Goal: Transaction & Acquisition: Purchase product/service

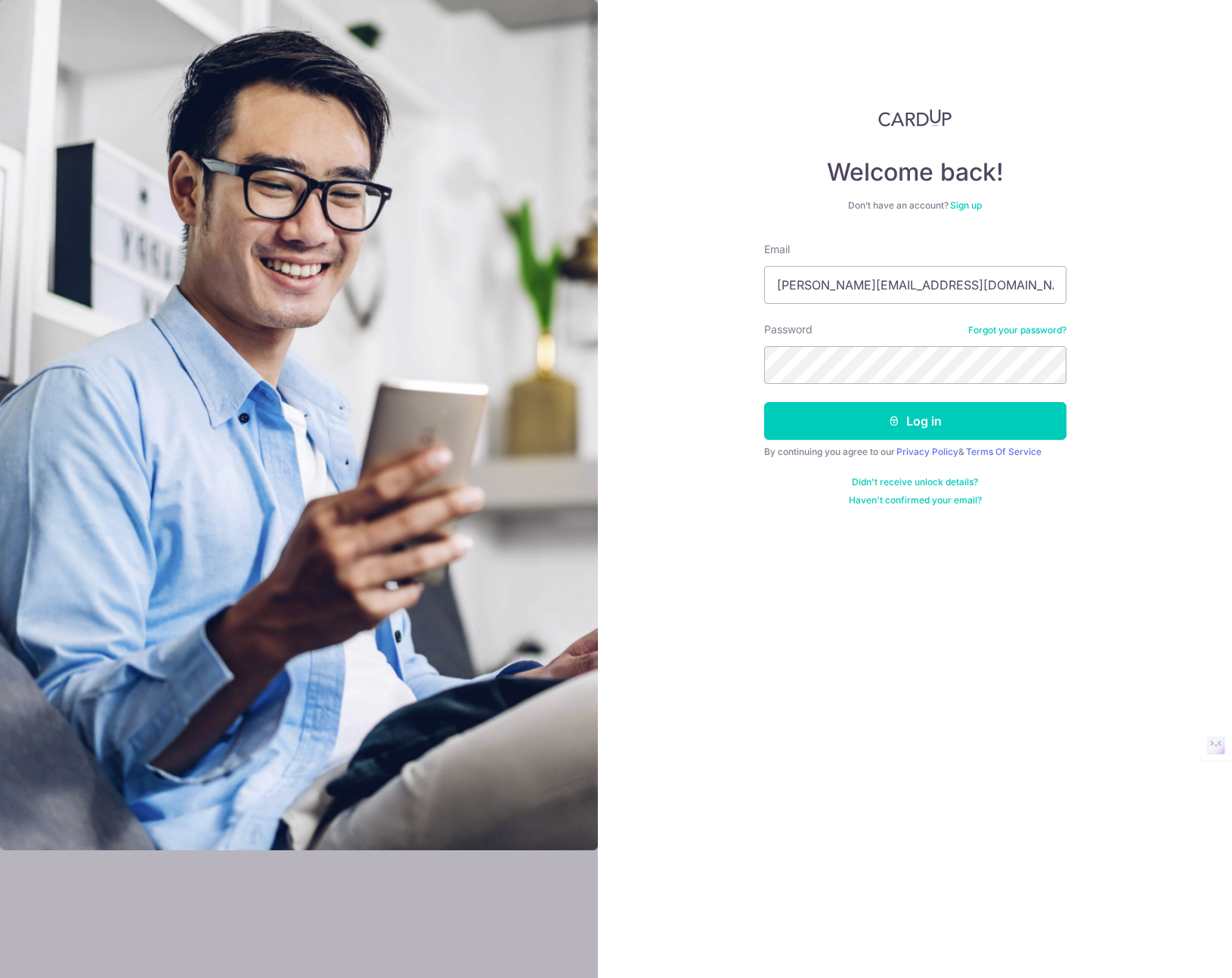
type input "[PERSON_NAME][EMAIL_ADDRESS][DOMAIN_NAME]"
click at [764, 402] on button "Log in" at bounding box center [916, 421] width 302 height 38
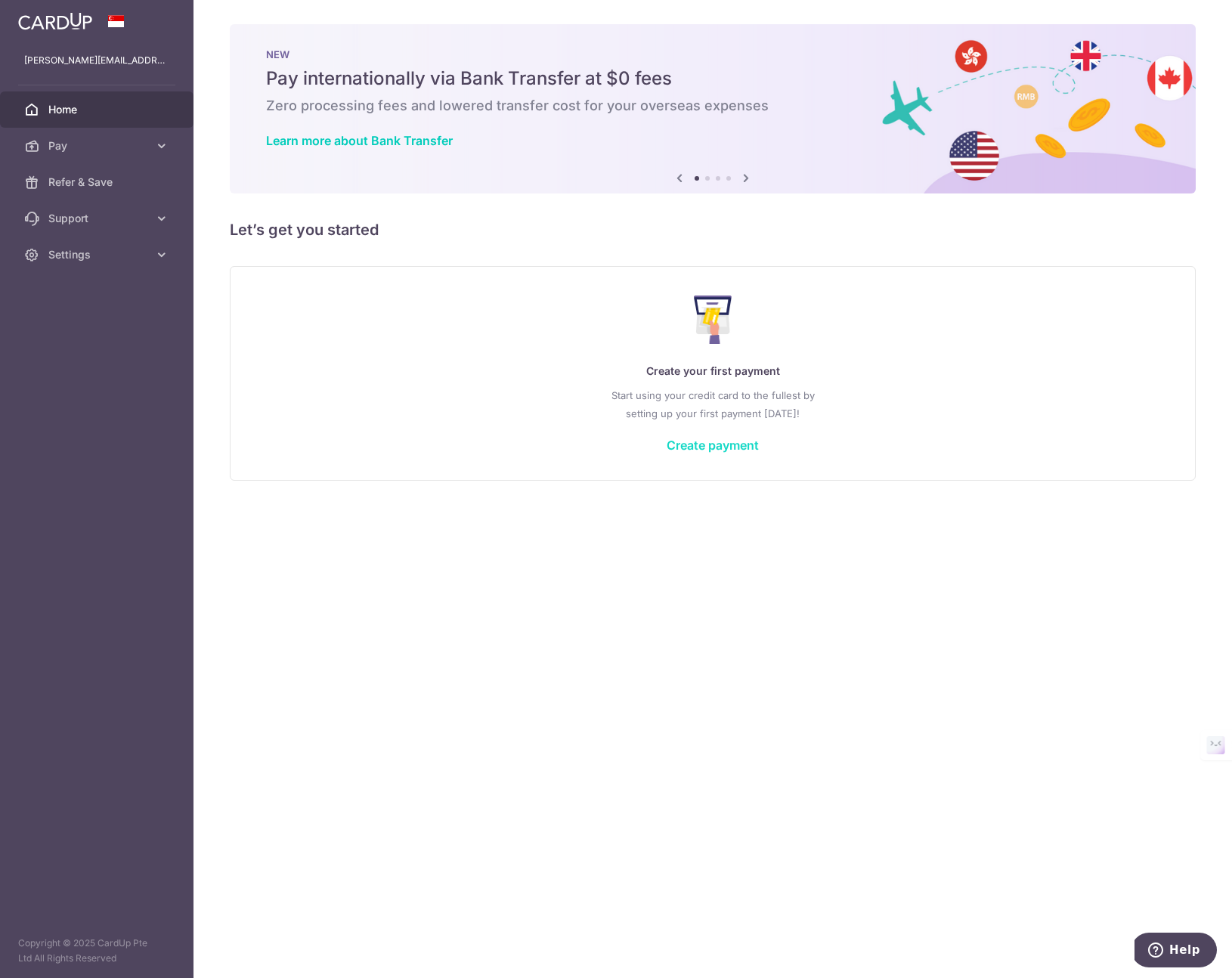
click at [709, 446] on link "Create payment" at bounding box center [712, 445] width 92 height 15
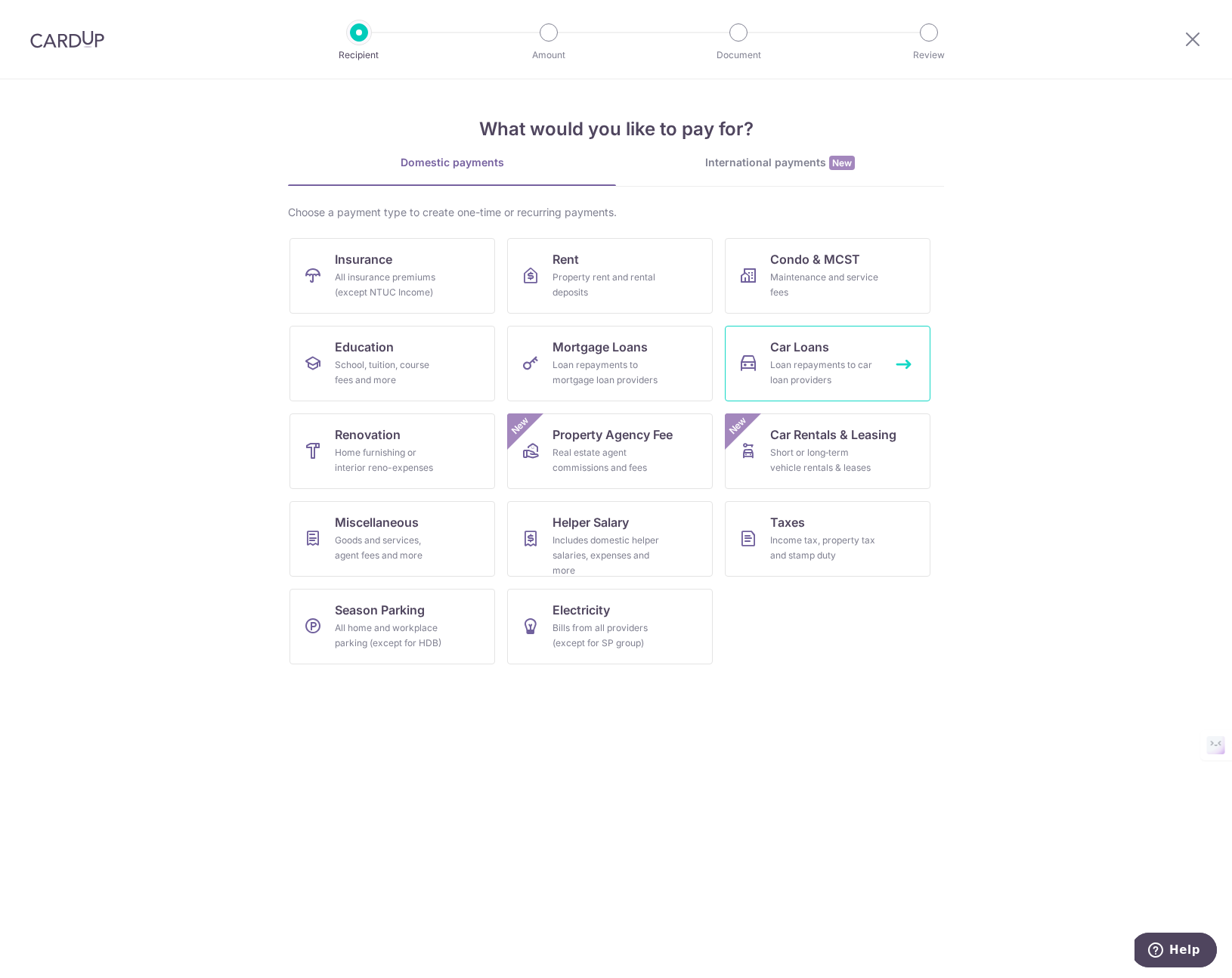
click at [794, 371] on div "Loan repayments to car loan providers" at bounding box center [824, 372] width 109 height 30
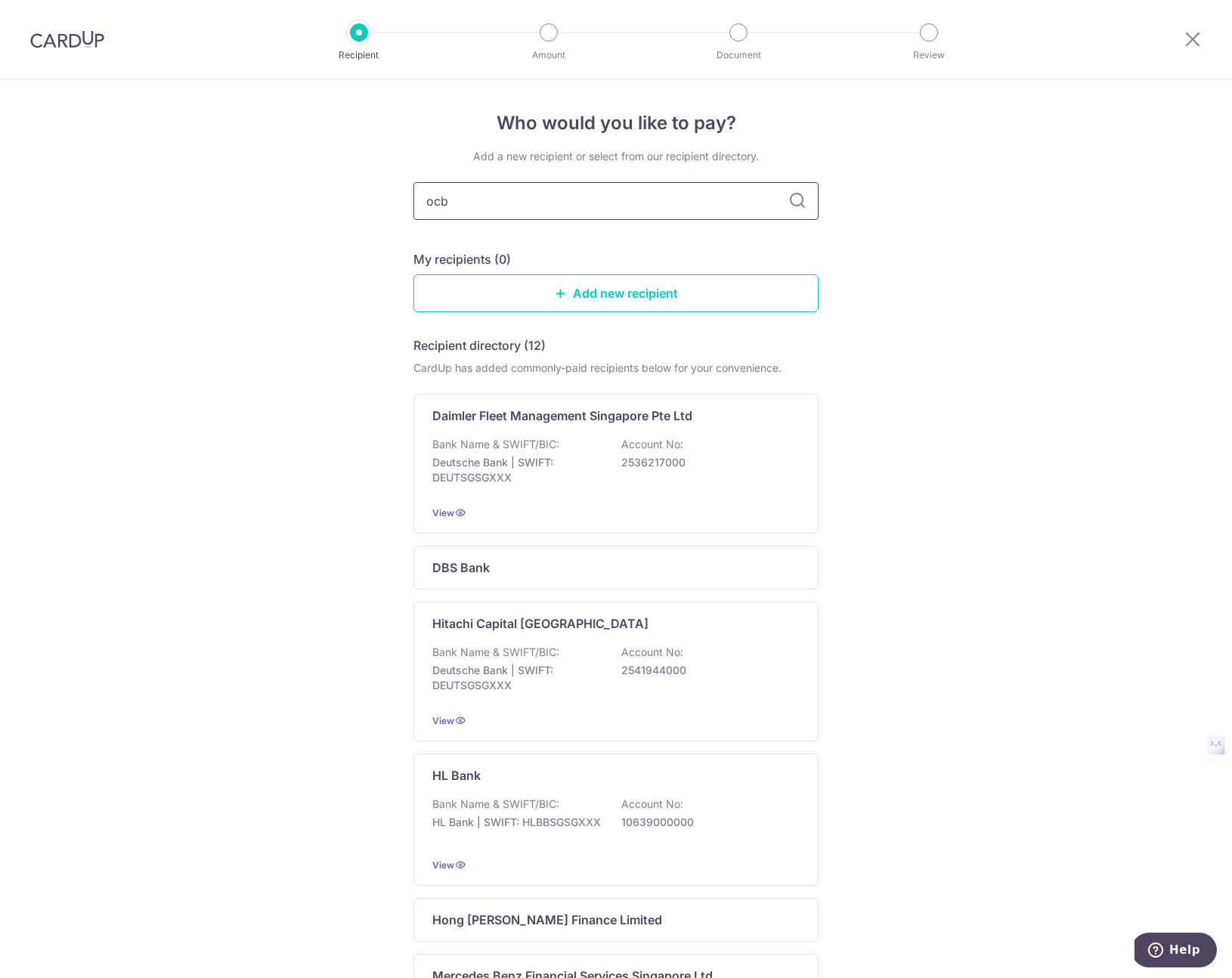
type input "ocbc"
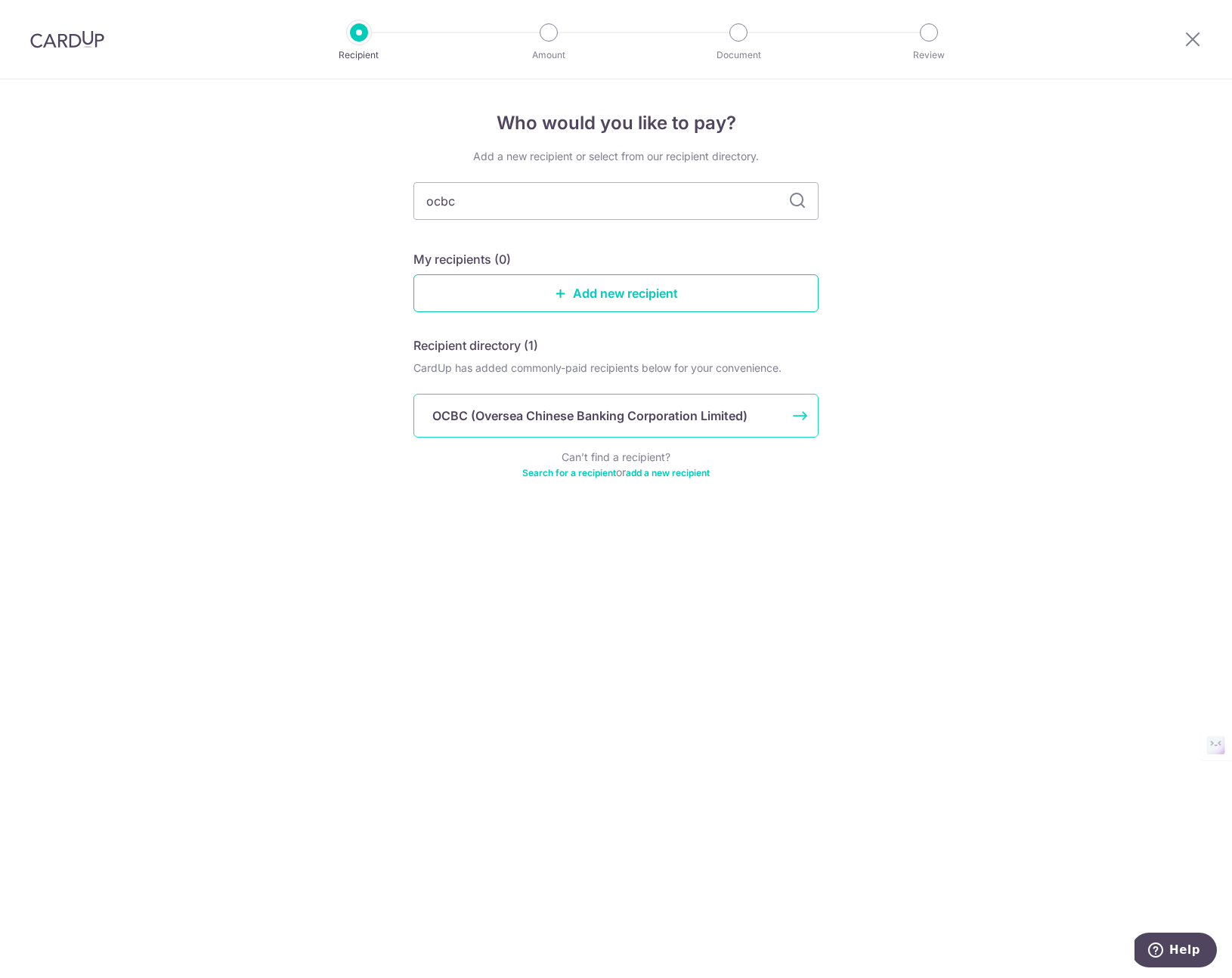
click at [538, 431] on div "OCBC (Oversea Chinese Banking Corporation Limited)" at bounding box center [616, 416] width 405 height 44
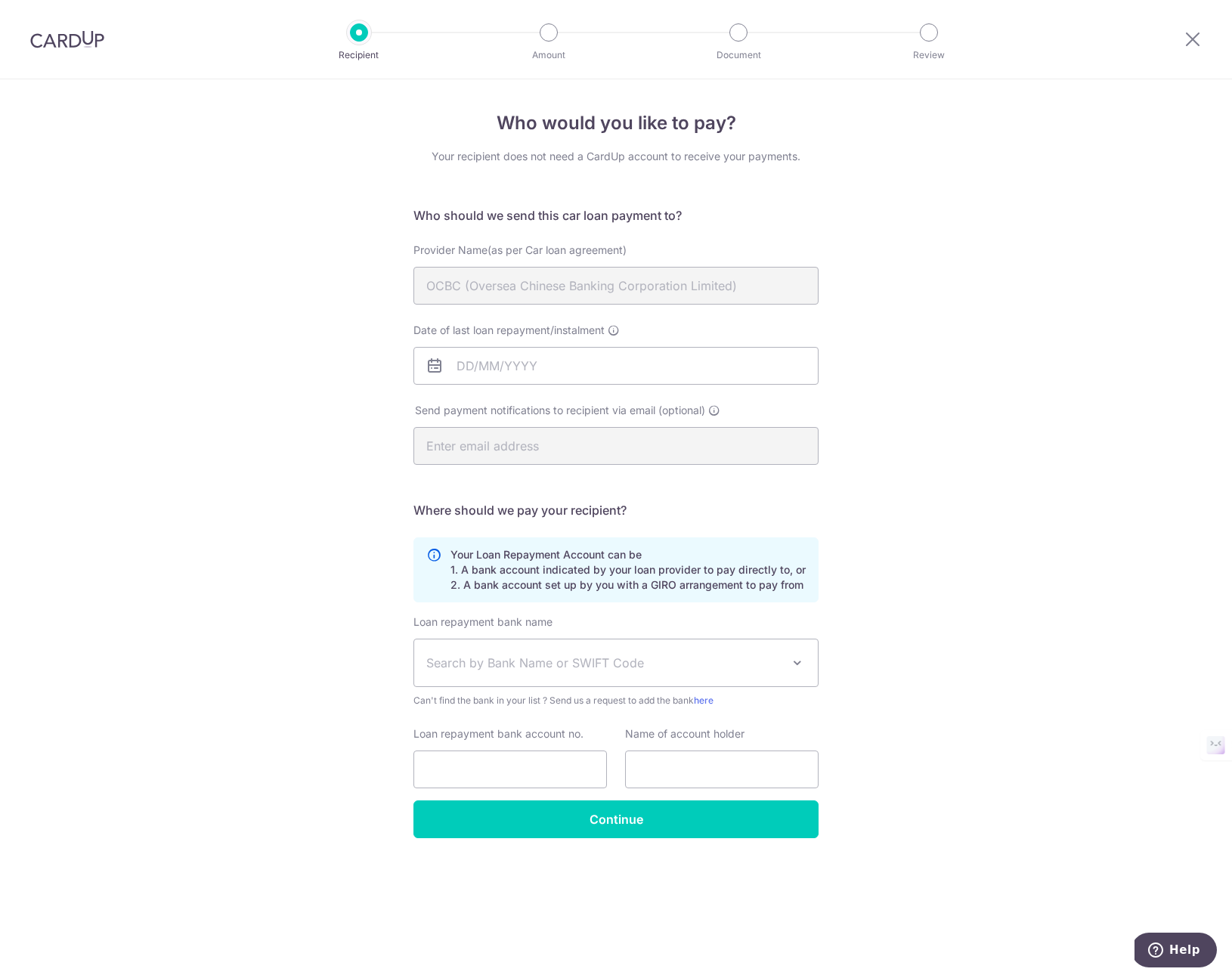
click at [502, 216] on h5 "Who should we send this car loan payment to?" at bounding box center [616, 215] width 405 height 18
click at [572, 512] on h5 "Where should we pay your recipient?" at bounding box center [616, 510] width 405 height 18
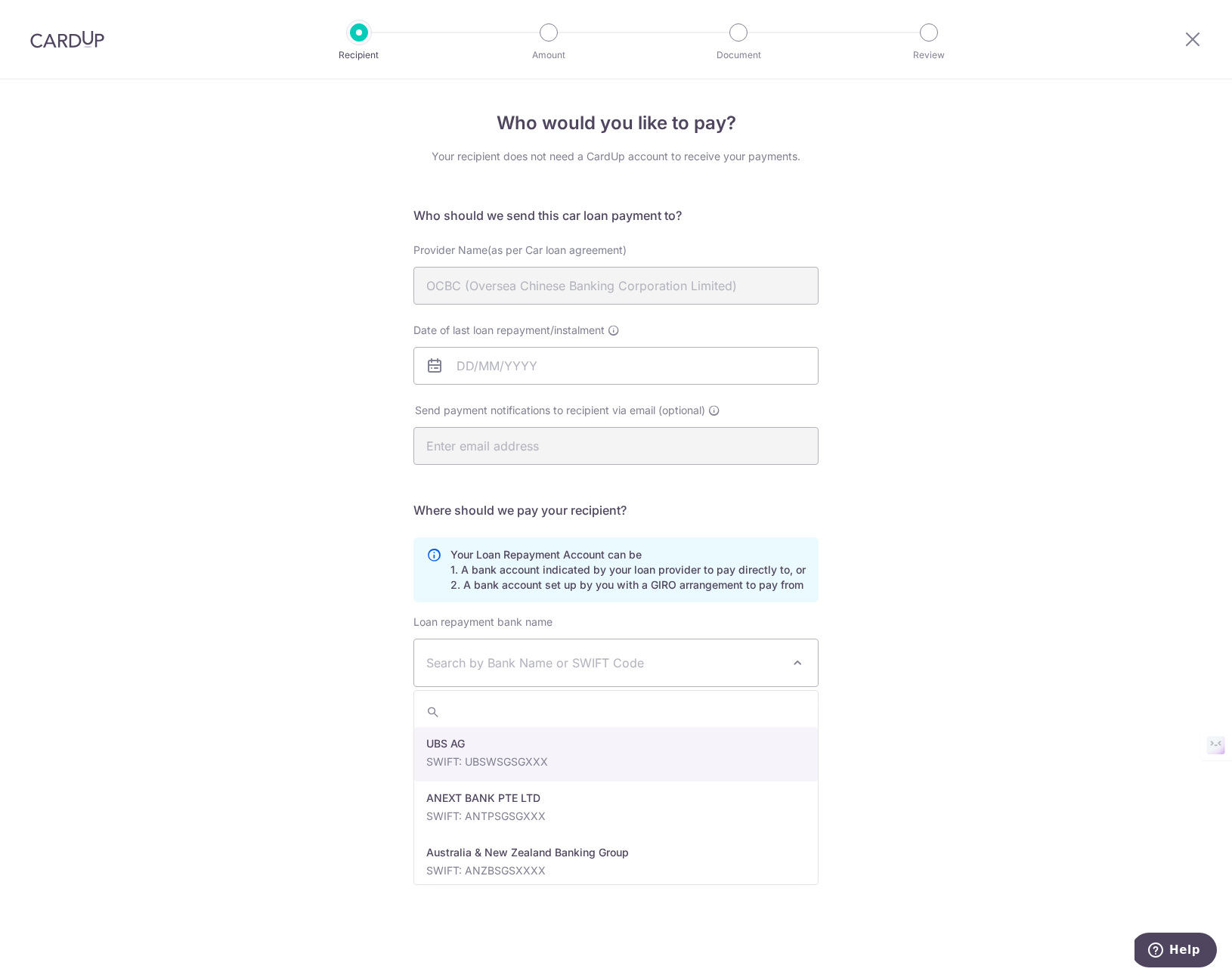
click at [544, 675] on span "Search by Bank Name or SWIFT Code" at bounding box center [616, 663] width 404 height 47
click at [924, 651] on div "Who would you like to pay? Your recipient does not need a CardUp account to rec…" at bounding box center [616, 529] width 1232 height 899
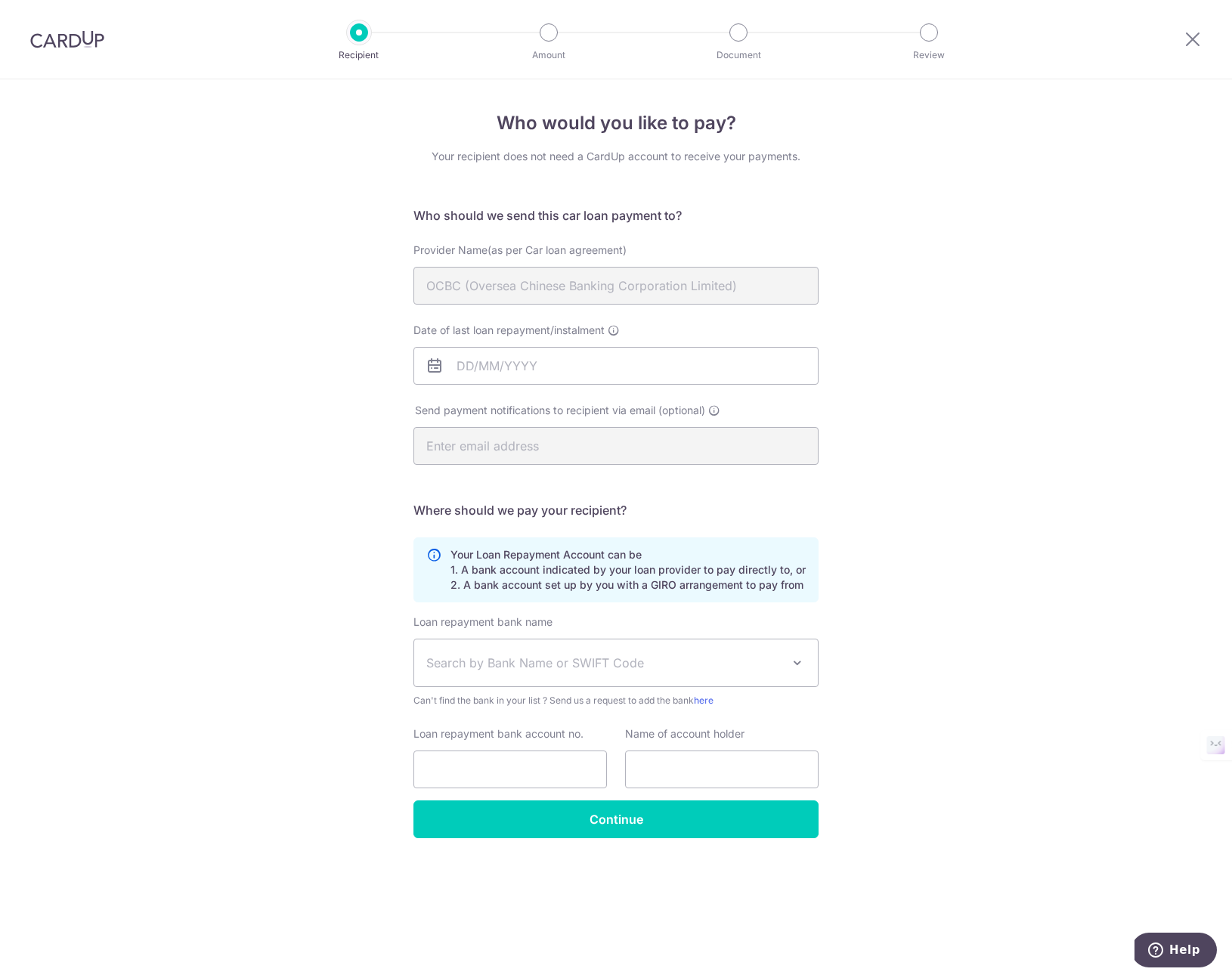
click at [486, 509] on h5 "Where should we pay your recipient?" at bounding box center [616, 510] width 405 height 18
click at [936, 728] on div "Who would you like to pay? Your recipient does not need a CardUp account to rec…" at bounding box center [616, 529] width 1232 height 899
click at [1195, 32] on icon at bounding box center [1193, 39] width 18 height 19
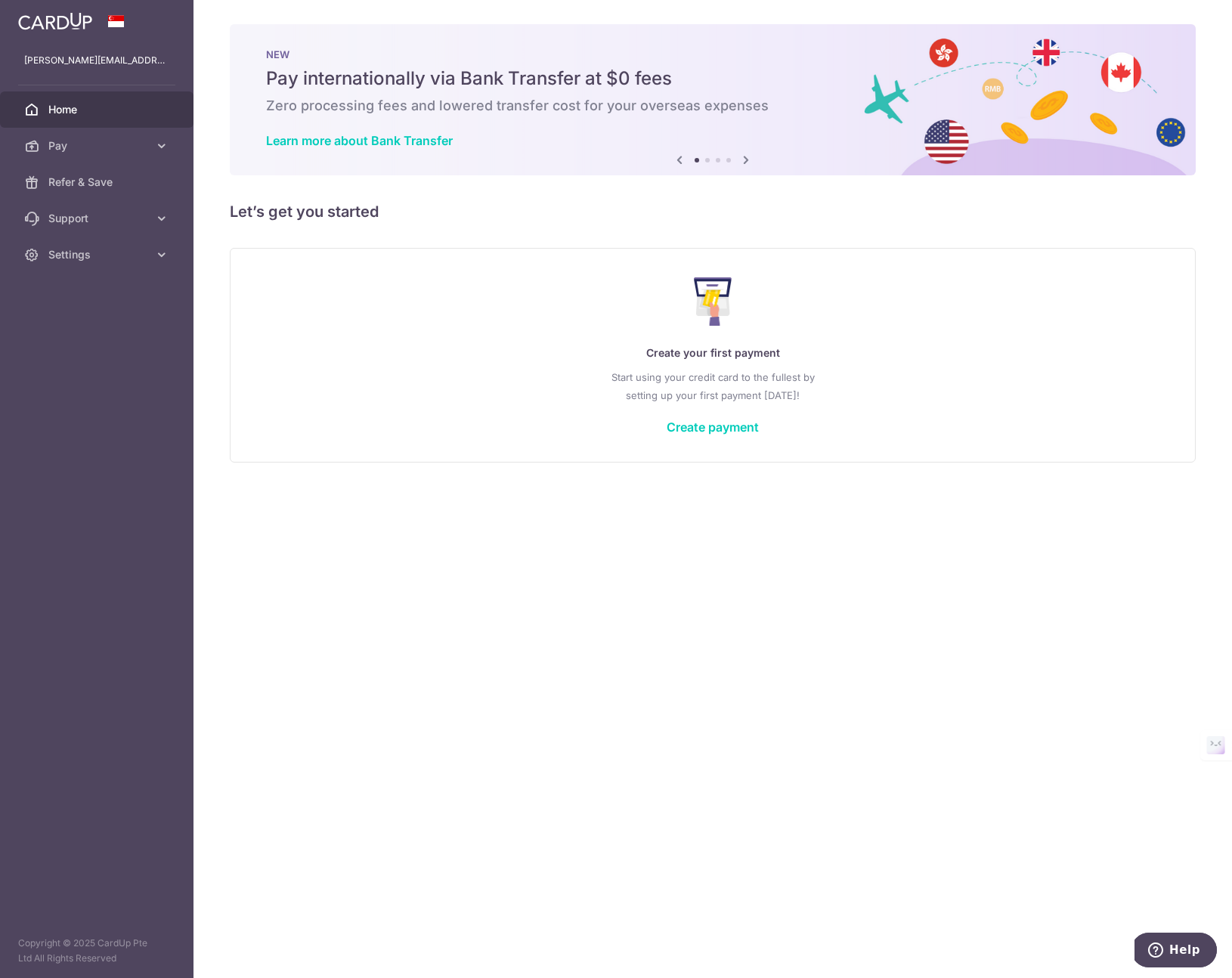
click at [691, 418] on div "Create your first payment Start using your credit card to the fullest by settin…" at bounding box center [712, 355] width 928 height 180
click at [691, 420] on link "Create payment" at bounding box center [712, 427] width 92 height 15
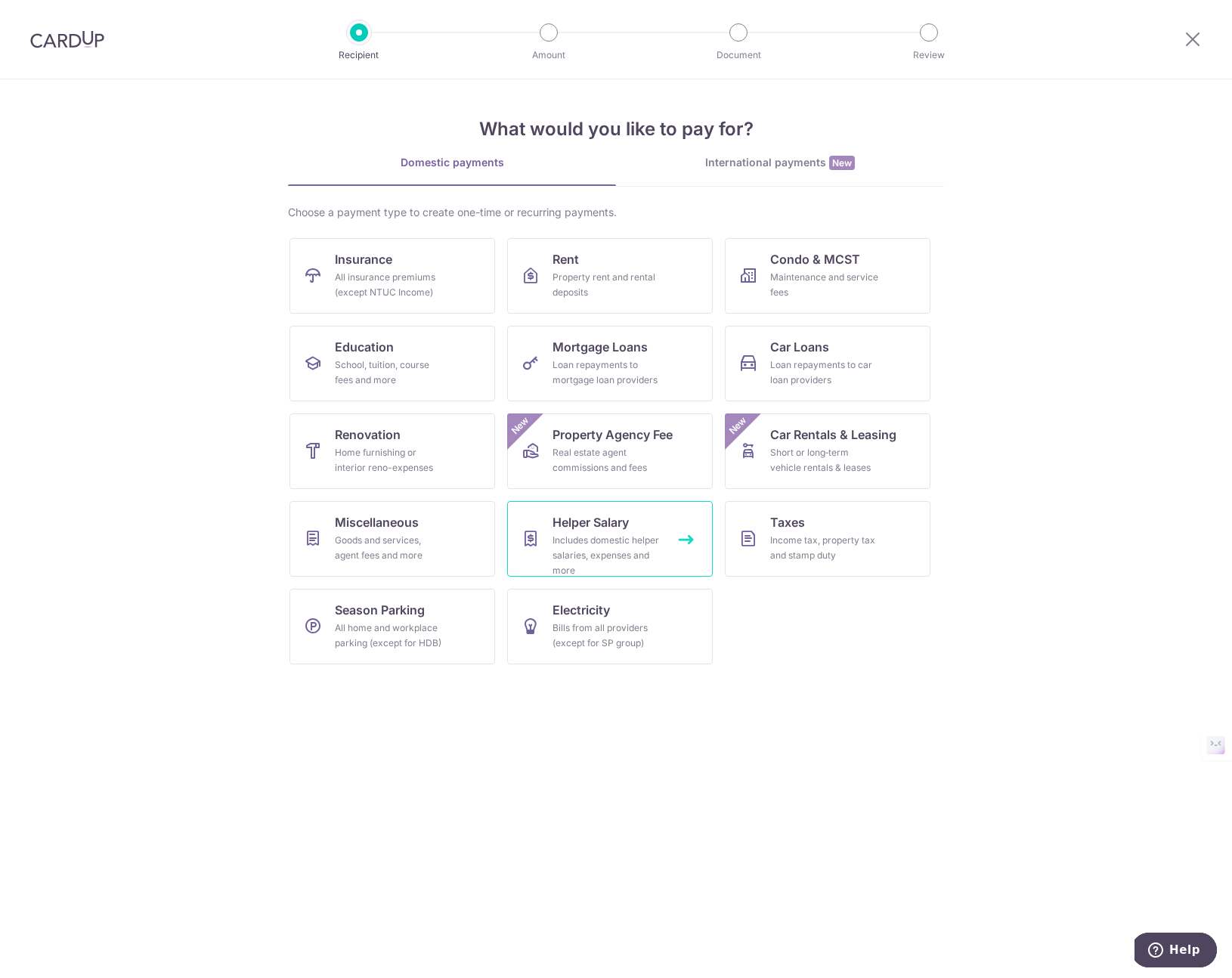
click at [656, 564] on div "Includes domestic helper salaries, expenses and more" at bounding box center [607, 556] width 109 height 46
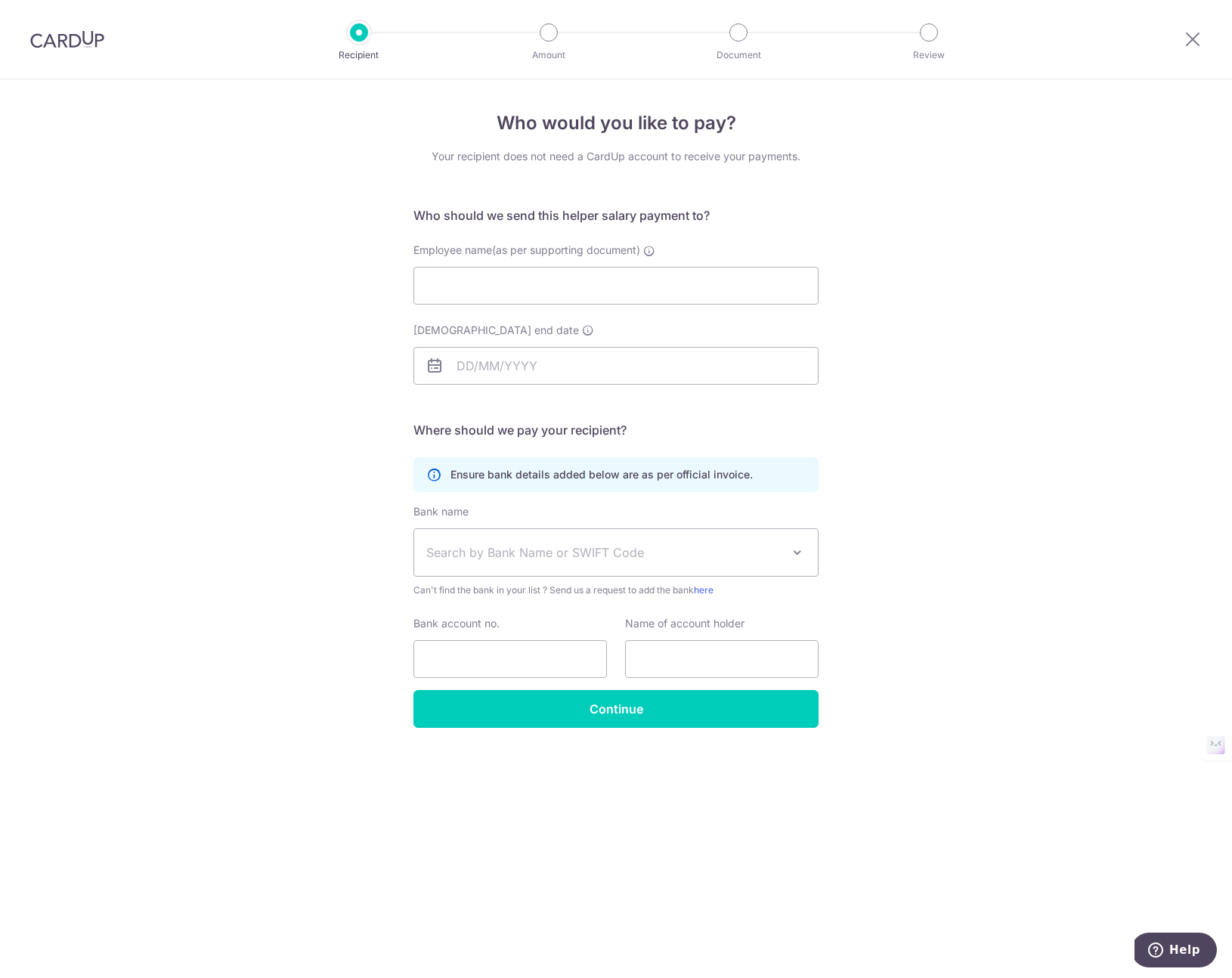
click at [797, 553] on span at bounding box center [797, 552] width 18 height 18
click at [909, 572] on div "Who would you like to pay? Your recipient does not need a CardUp account to rec…" at bounding box center [616, 529] width 1232 height 899
click at [609, 589] on span "Can't find the bank in your list ? Send us a request to add the bank here" at bounding box center [616, 590] width 405 height 15
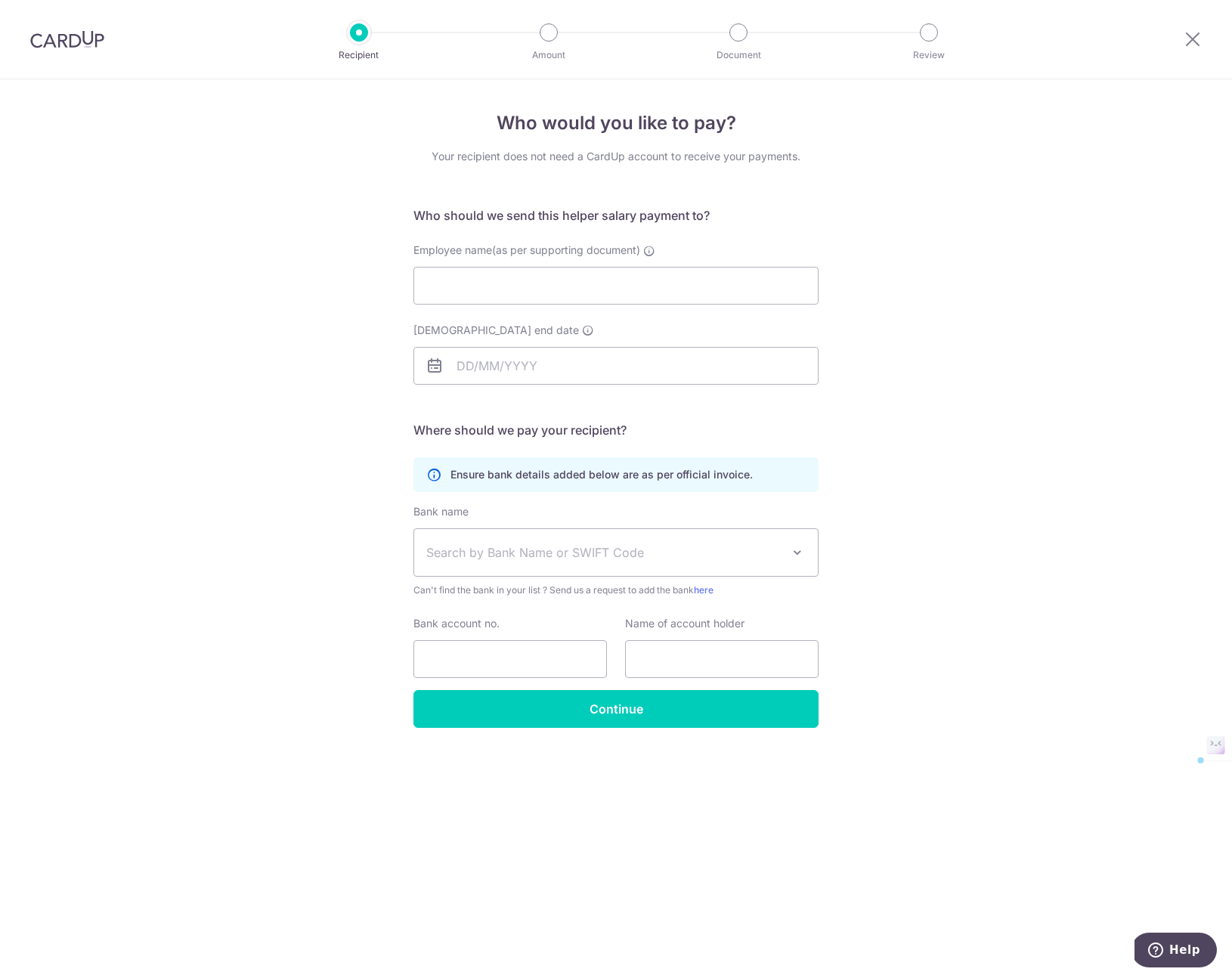
drag, startPoint x: 1025, startPoint y: 536, endPoint x: 1016, endPoint y: 539, distance: 9.5
click at [1022, 537] on div "Who would you like to pay? Your recipient does not need a CardUp account to rec…" at bounding box center [616, 529] width 1232 height 899
click at [797, 569] on span "Search by Bank Name or SWIFT Code" at bounding box center [616, 553] width 404 height 47
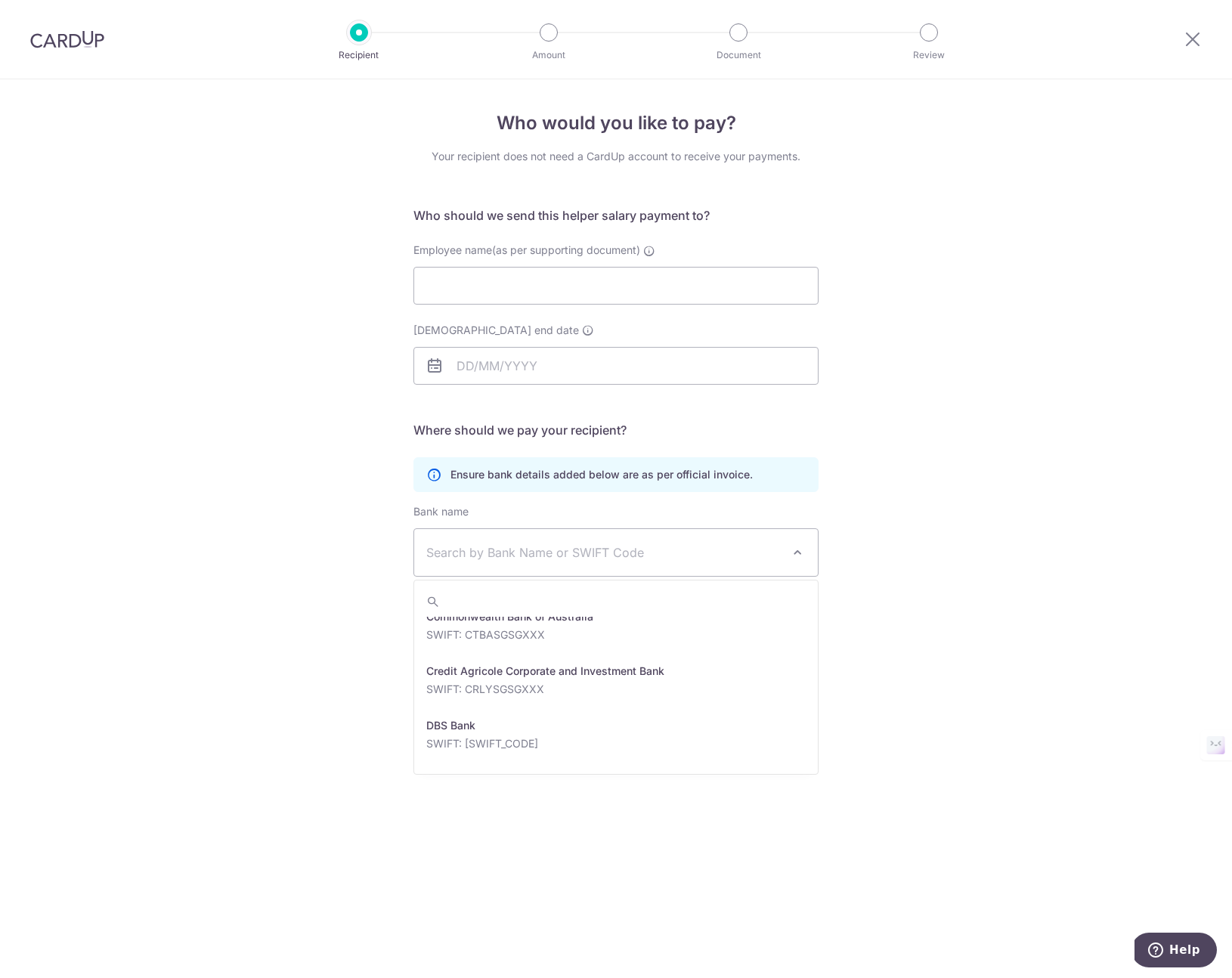
scroll to position [2367, 0]
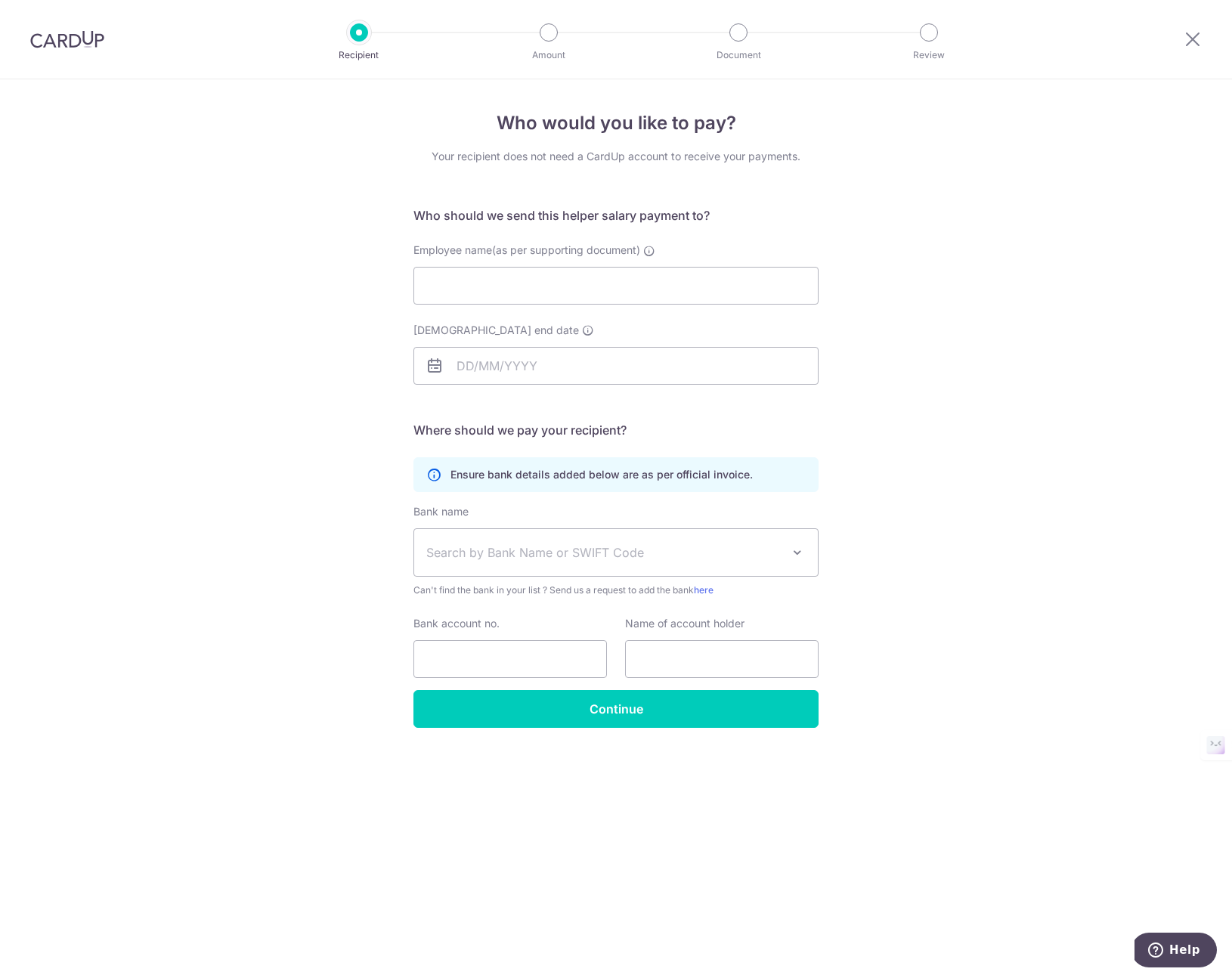
click at [889, 637] on div "Who would you like to pay? Your recipient does not need a CardUp account to rec…" at bounding box center [616, 529] width 1232 height 899
click at [559, 435] on h5 "Where should we pay your recipient?" at bounding box center [616, 430] width 405 height 18
click at [1186, 42] on icon at bounding box center [1193, 39] width 18 height 19
click at [1197, 46] on icon at bounding box center [1193, 39] width 18 height 19
click at [66, 37] on img at bounding box center [67, 39] width 74 height 18
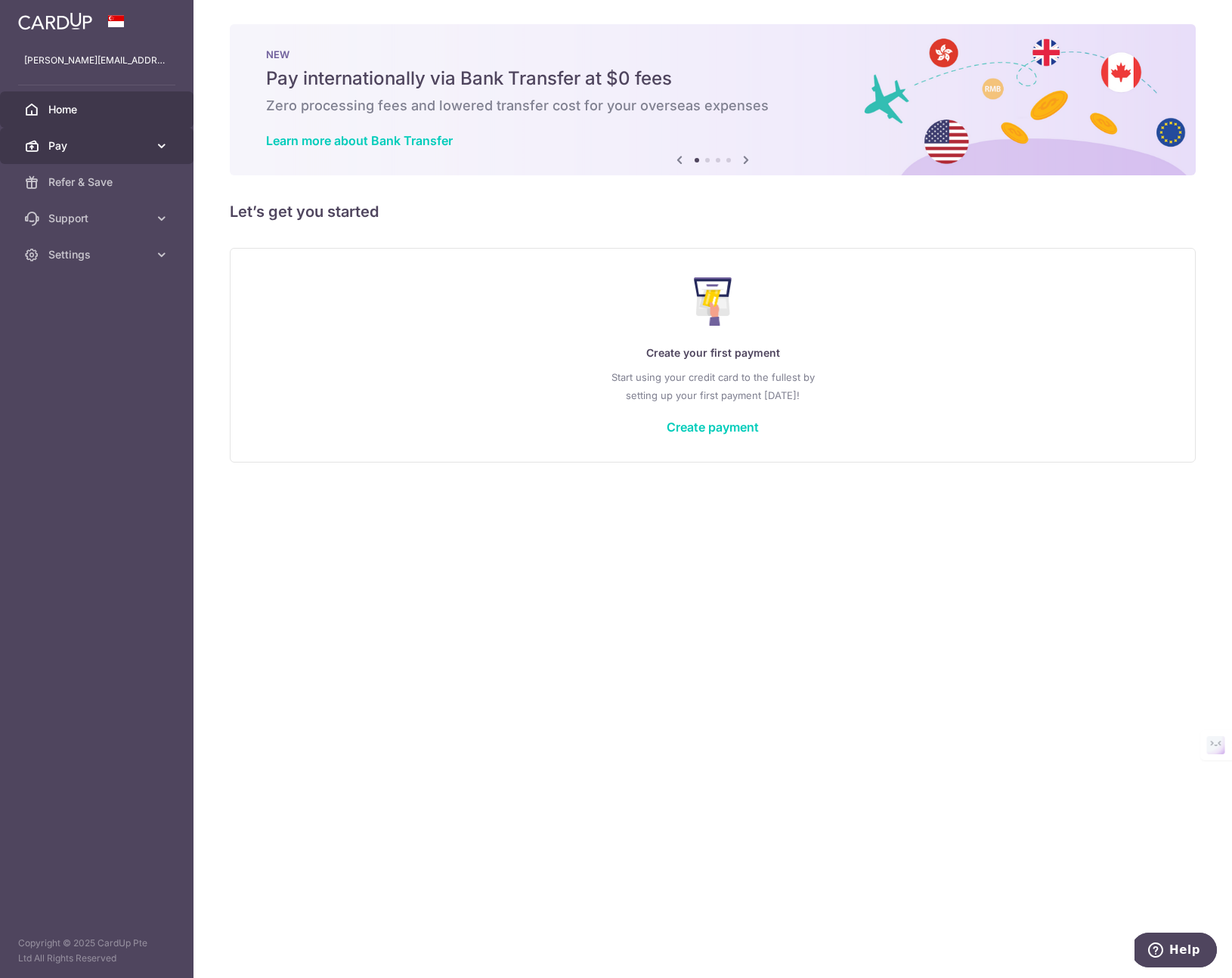
click at [62, 152] on span "Pay" at bounding box center [98, 146] width 100 height 15
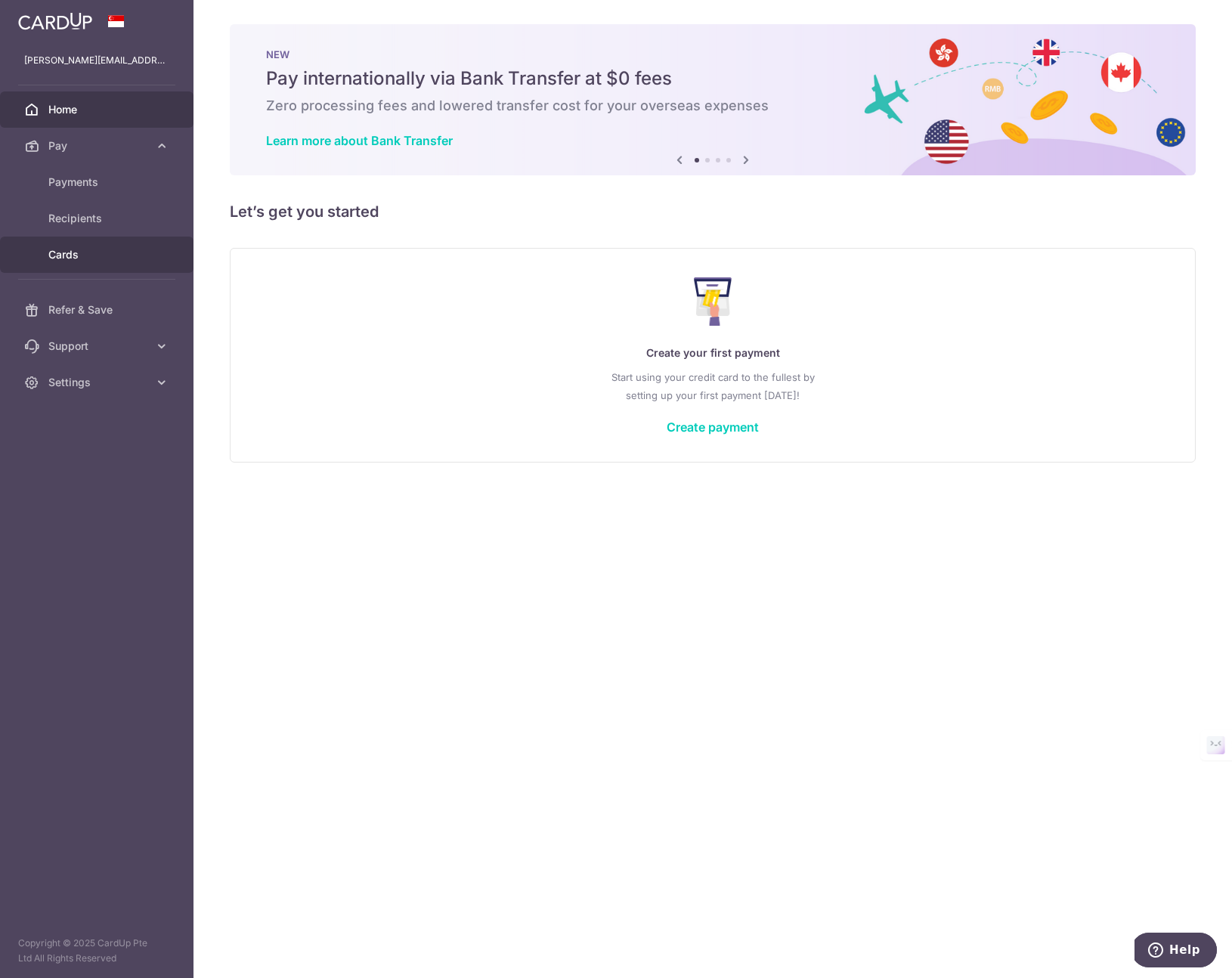
click at [69, 254] on span "Cards" at bounding box center [98, 254] width 100 height 15
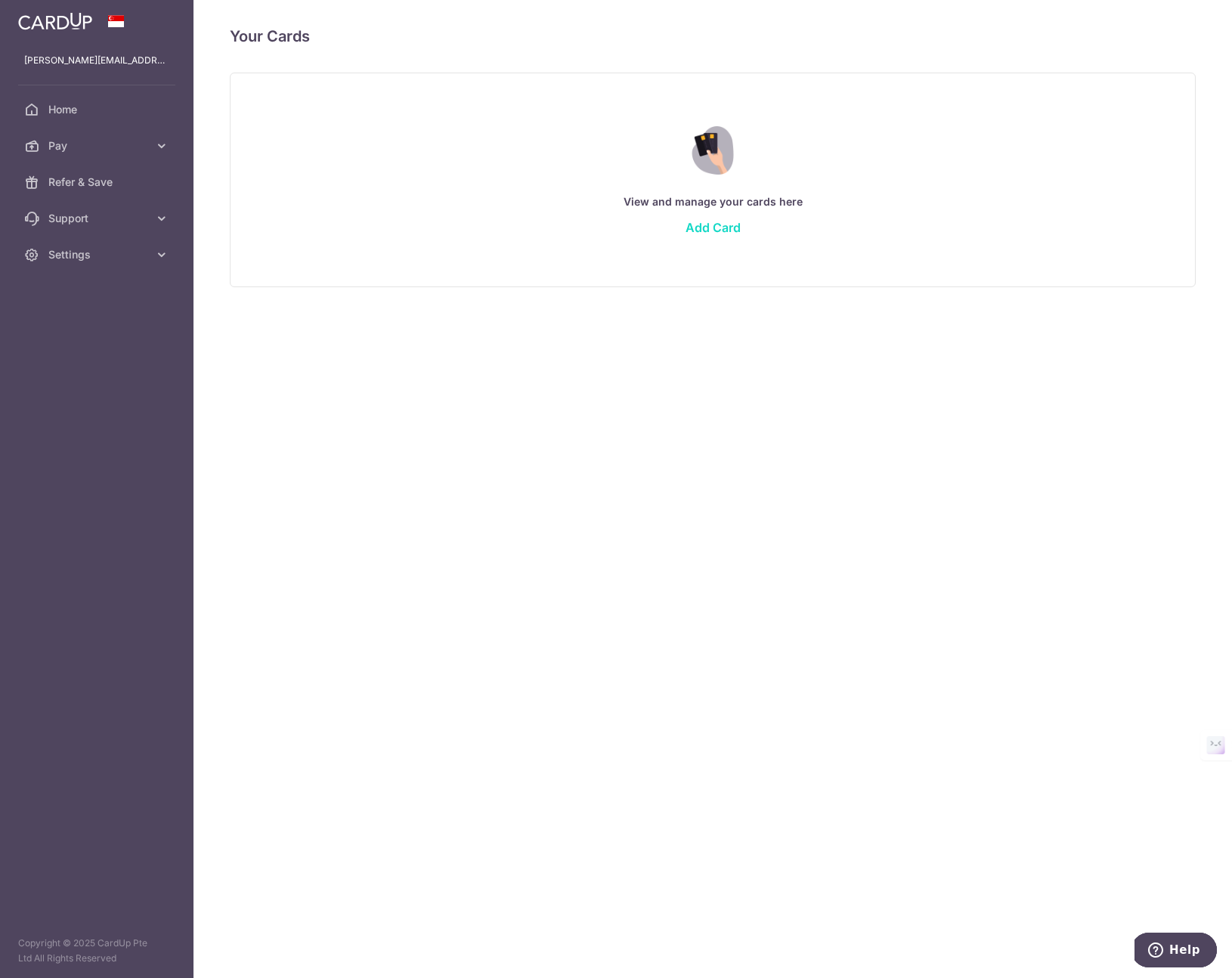
click at [698, 227] on link "Add Card" at bounding box center [713, 227] width 55 height 15
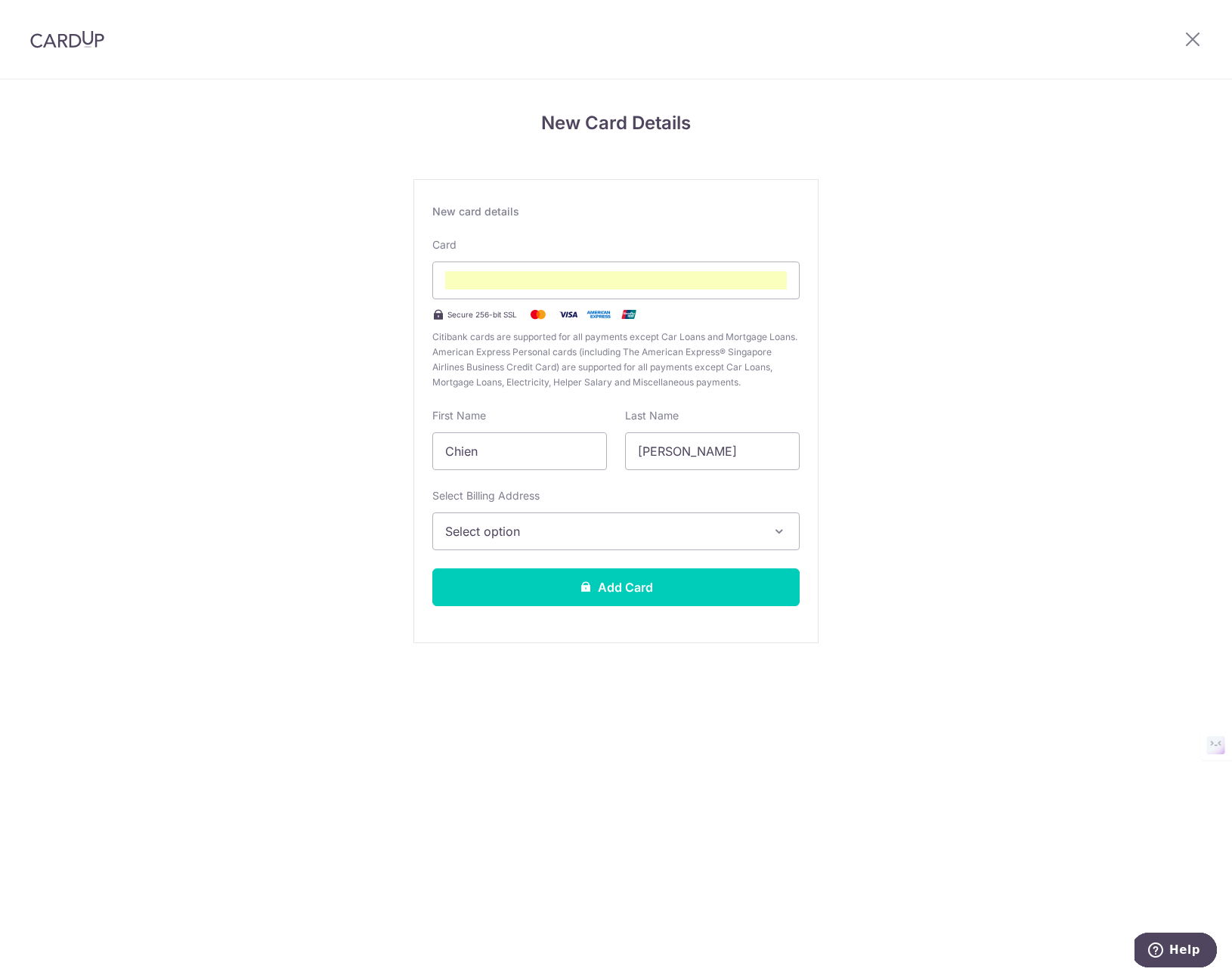
click at [572, 535] on span "Select option" at bounding box center [601, 531] width 314 height 18
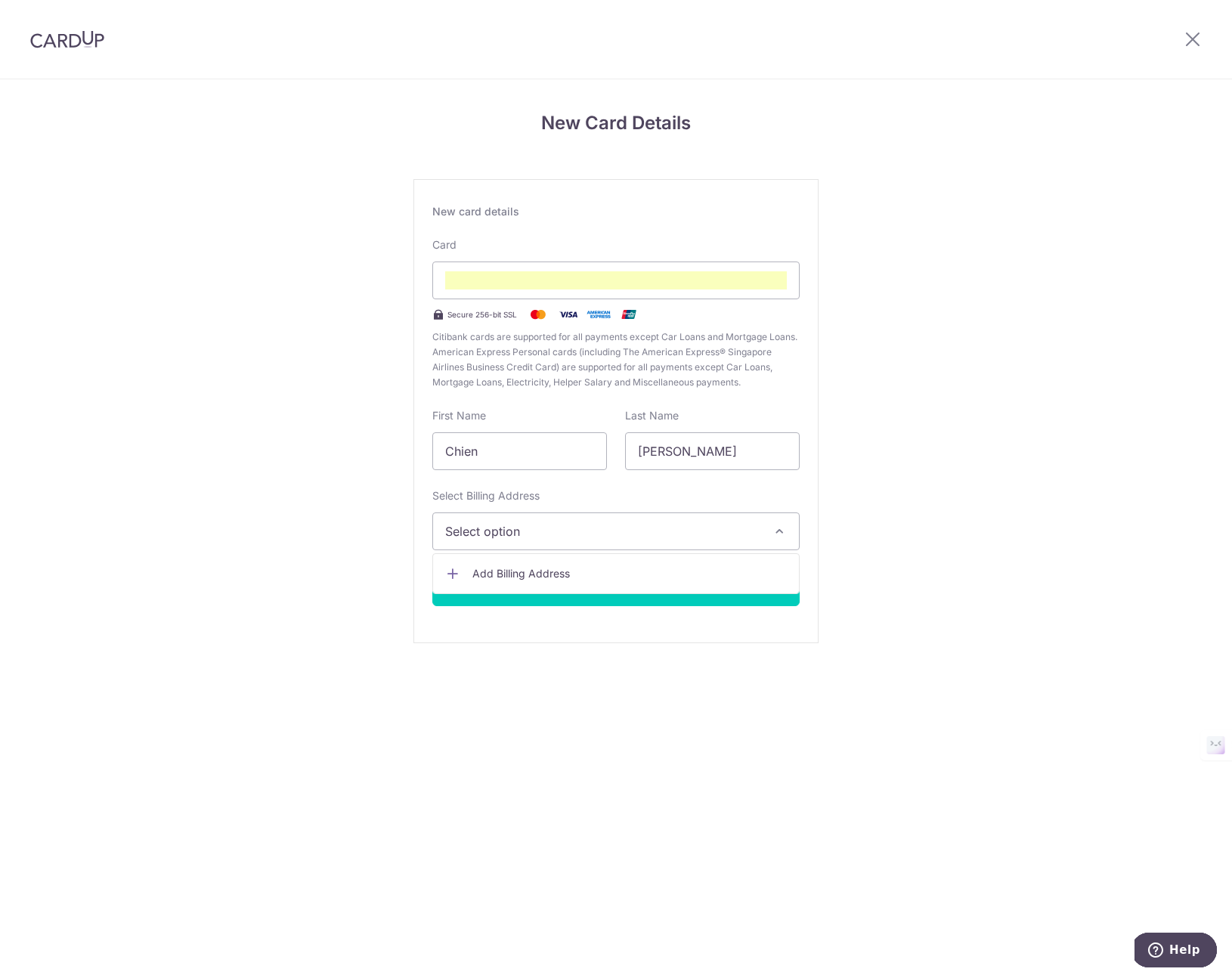
drag, startPoint x: 606, startPoint y: 517, endPoint x: 634, endPoint y: 516, distance: 28.0
click at [606, 517] on button "Select option" at bounding box center [616, 532] width 368 height 38
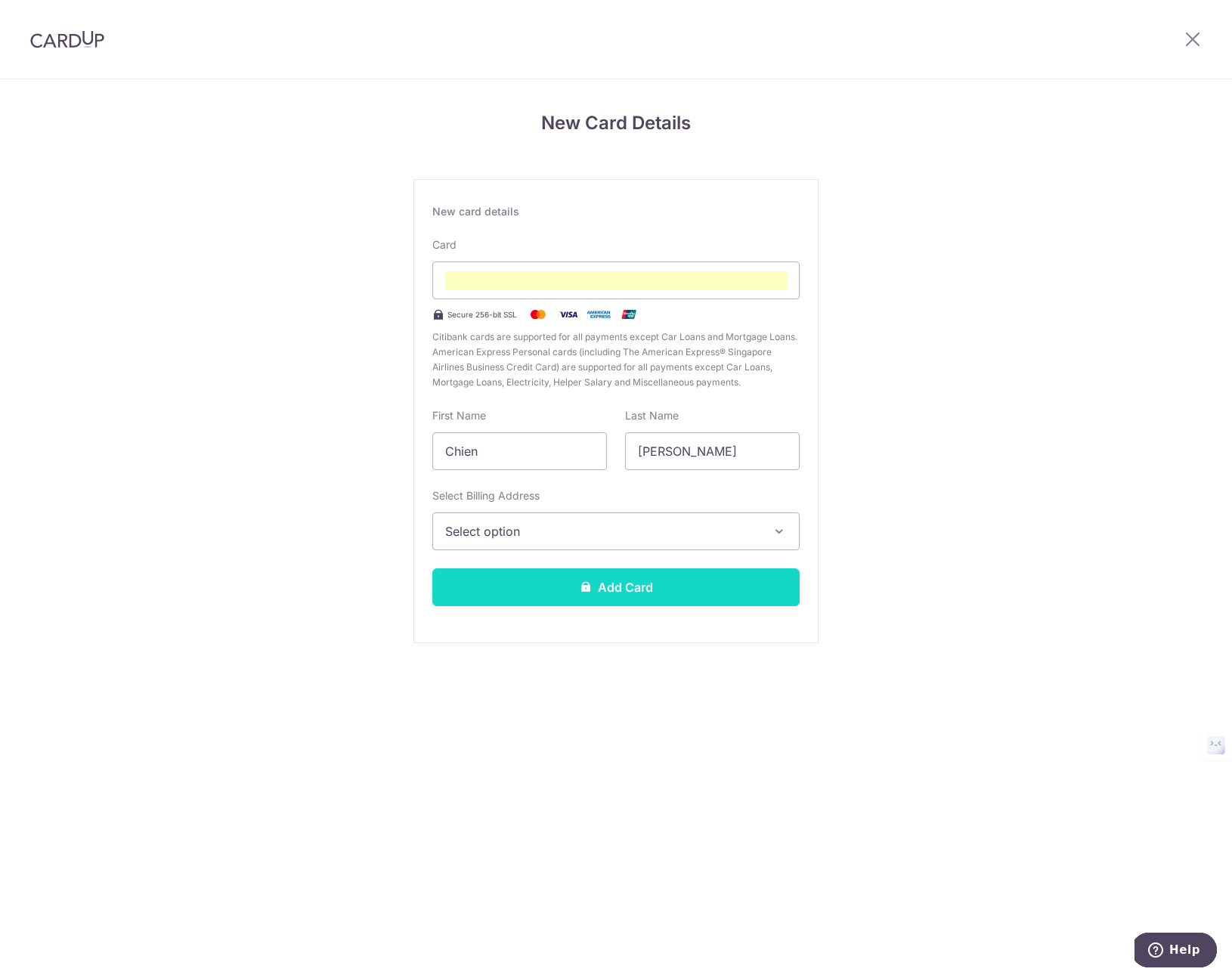
click at [642, 569] on button "Add Card" at bounding box center [616, 587] width 368 height 38
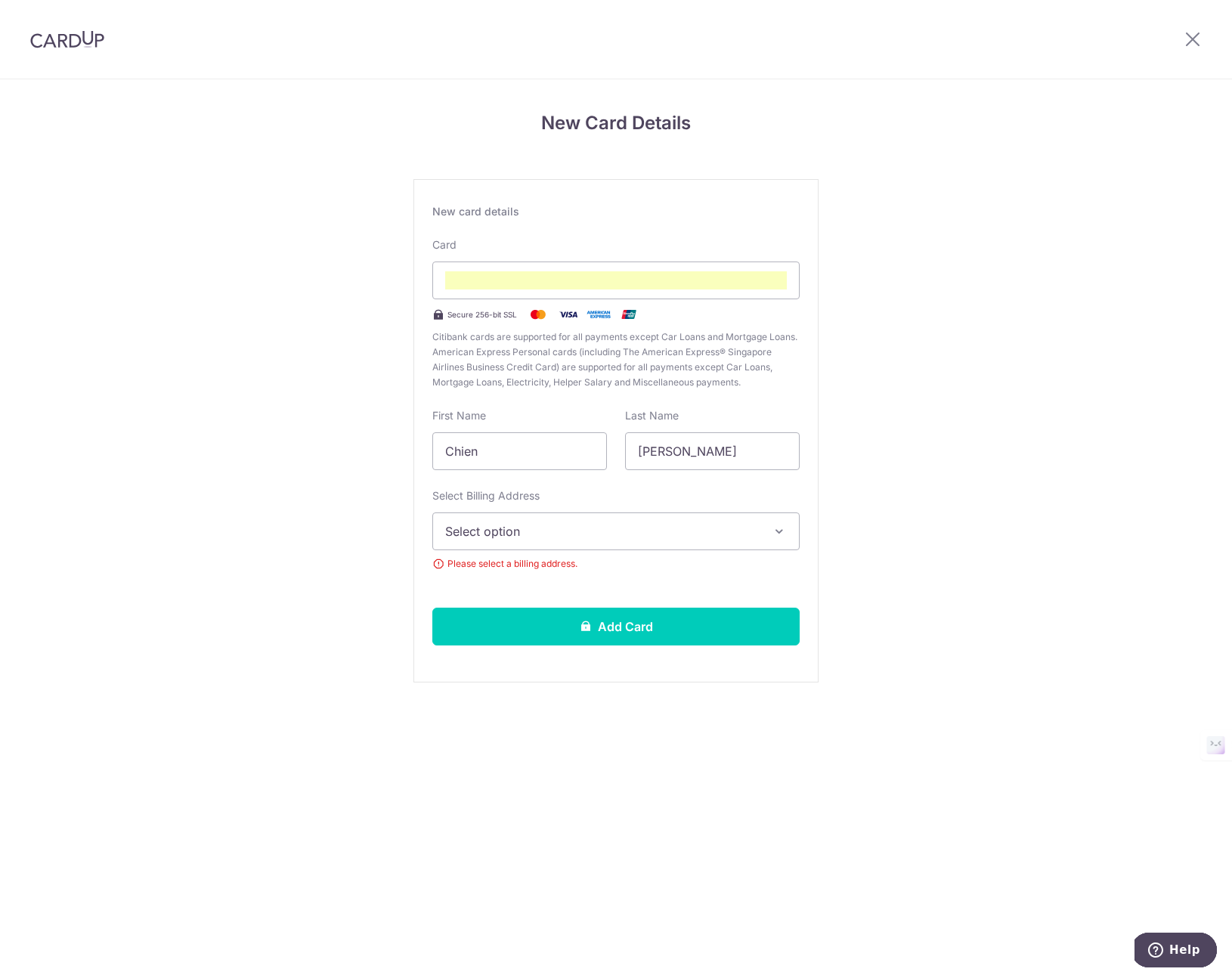
click at [618, 551] on div "Select Billing Address Select option Add Billing Address Please select a billin…" at bounding box center [616, 539] width 368 height 102
click at [618, 543] on button "Select option" at bounding box center [616, 532] width 368 height 38
click at [567, 569] on span "Add Billing Address" at bounding box center [629, 573] width 314 height 15
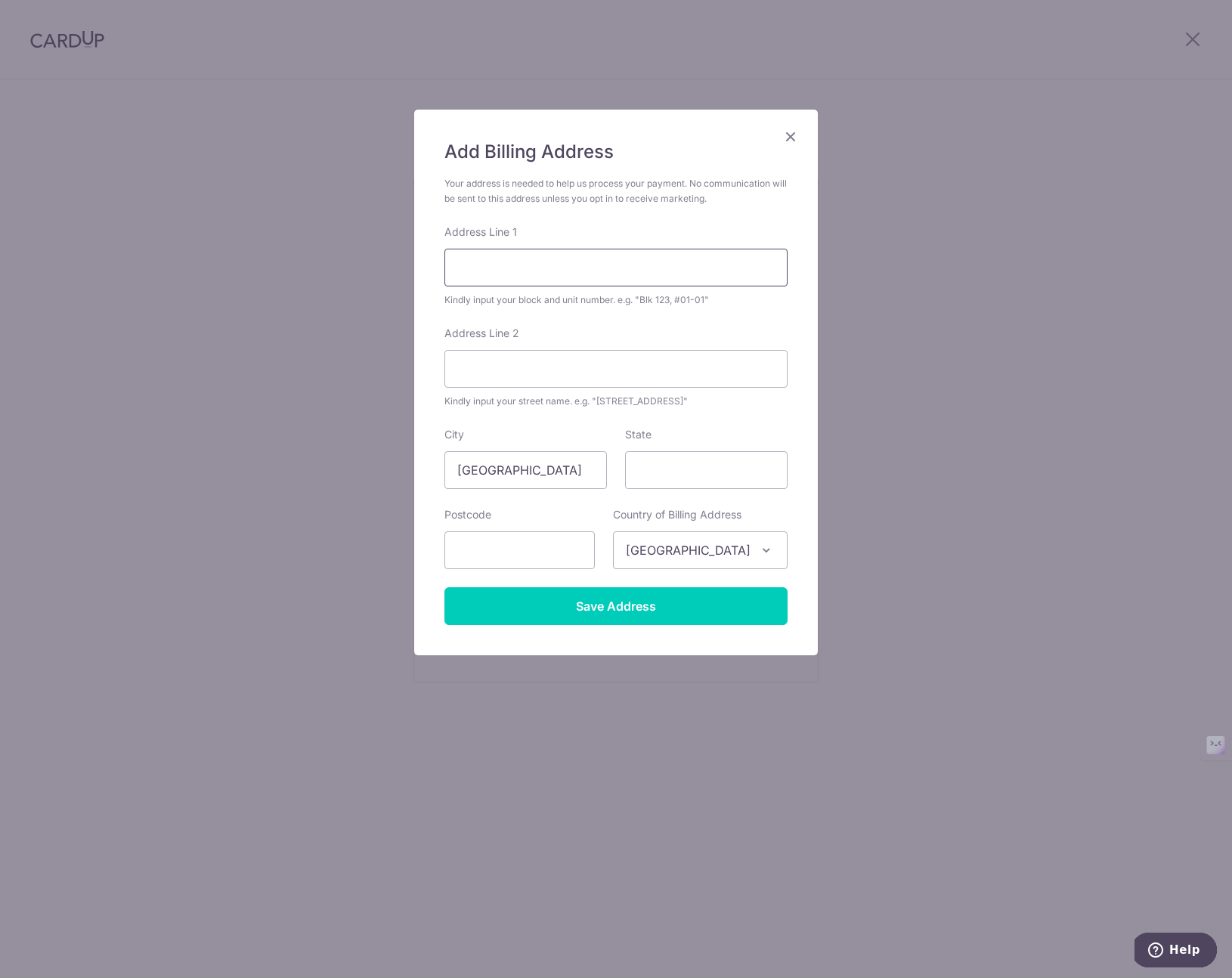
click at [549, 281] on input "Address Line 1" at bounding box center [616, 268] width 343 height 38
type input "333 tampines street 32"
type input "#03-532"
click at [543, 561] on input "text" at bounding box center [520, 550] width 150 height 38
type input "520333"
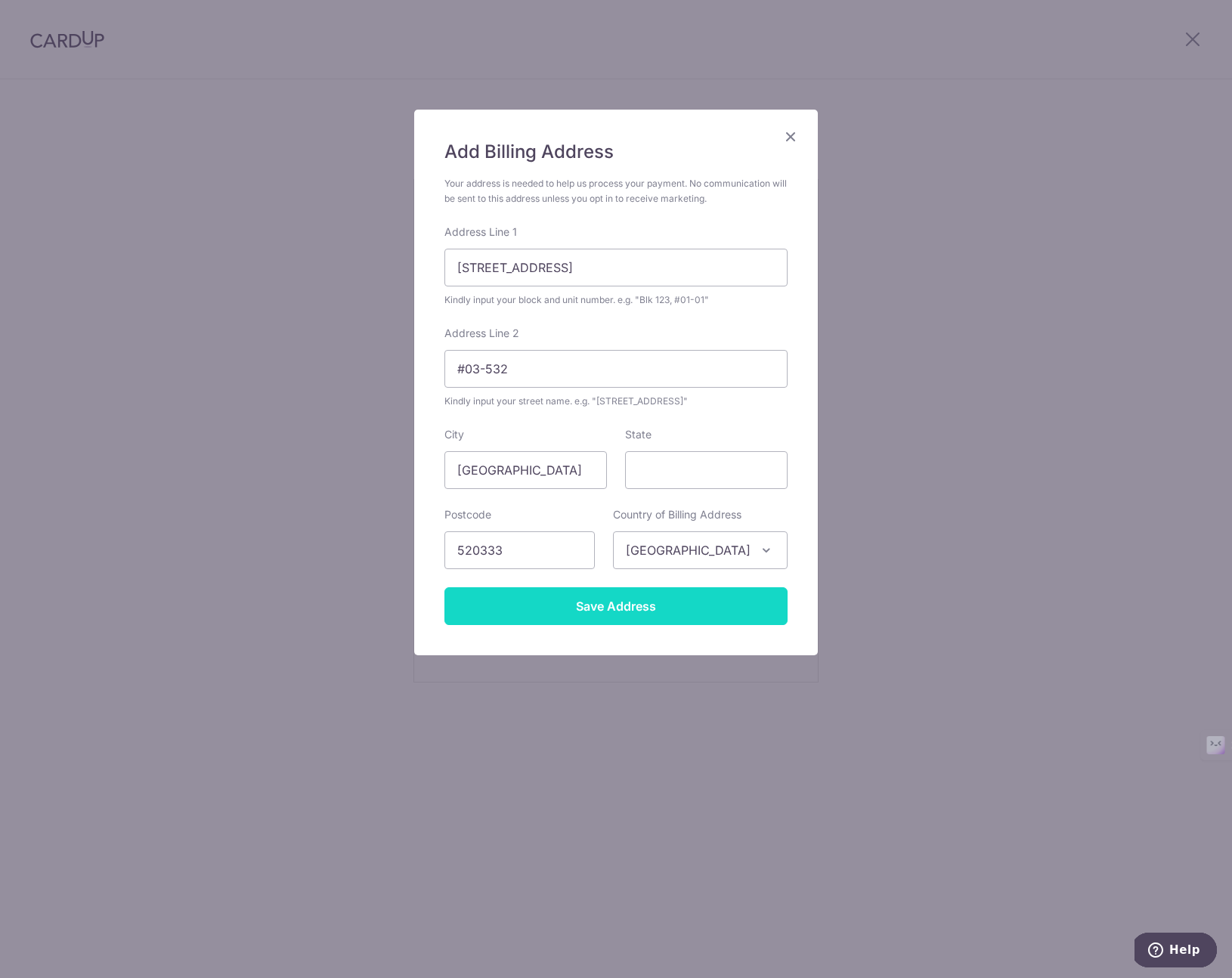
click at [603, 624] on input "Save Address" at bounding box center [616, 606] width 343 height 38
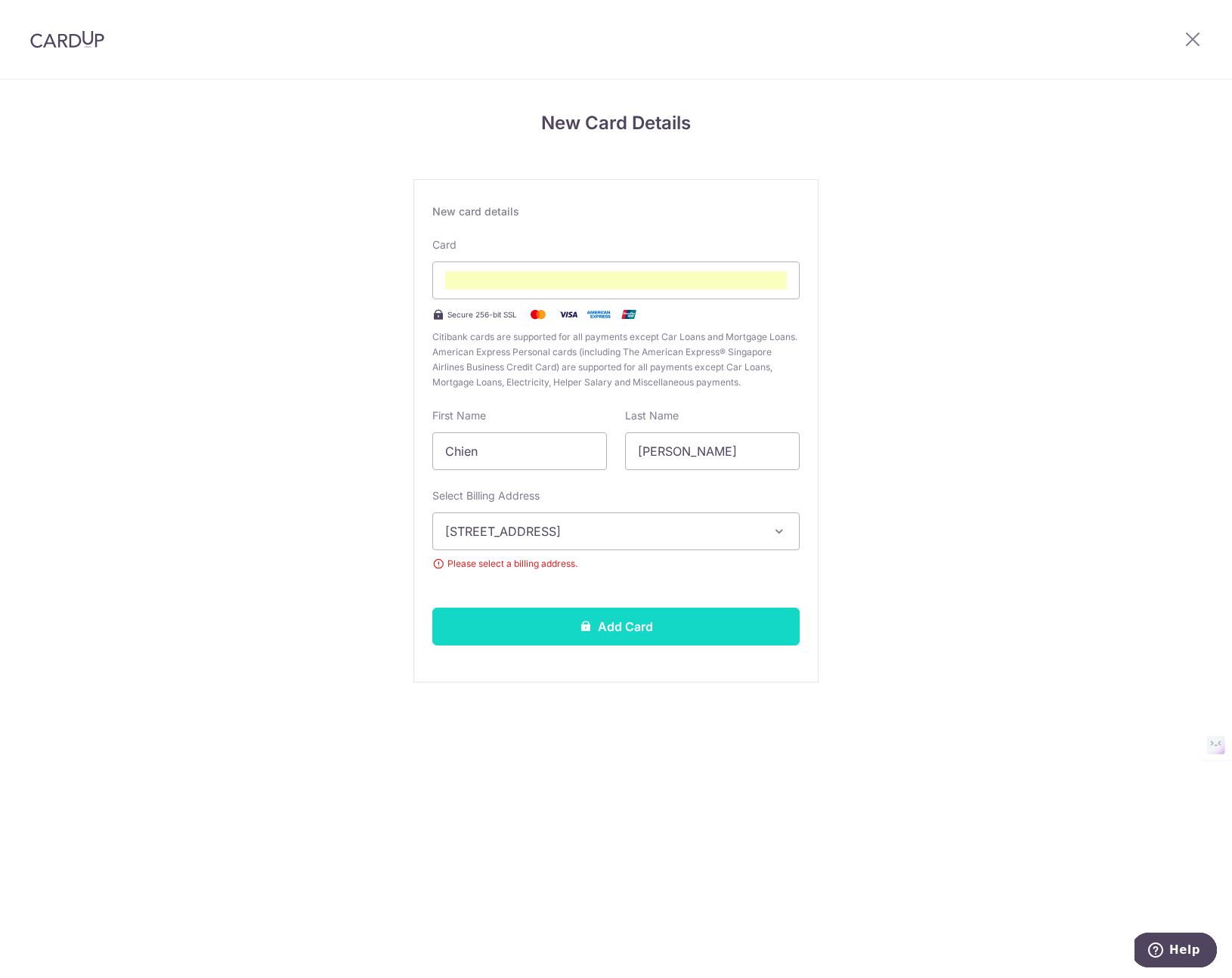
click at [615, 626] on button "Add Card" at bounding box center [616, 627] width 368 height 38
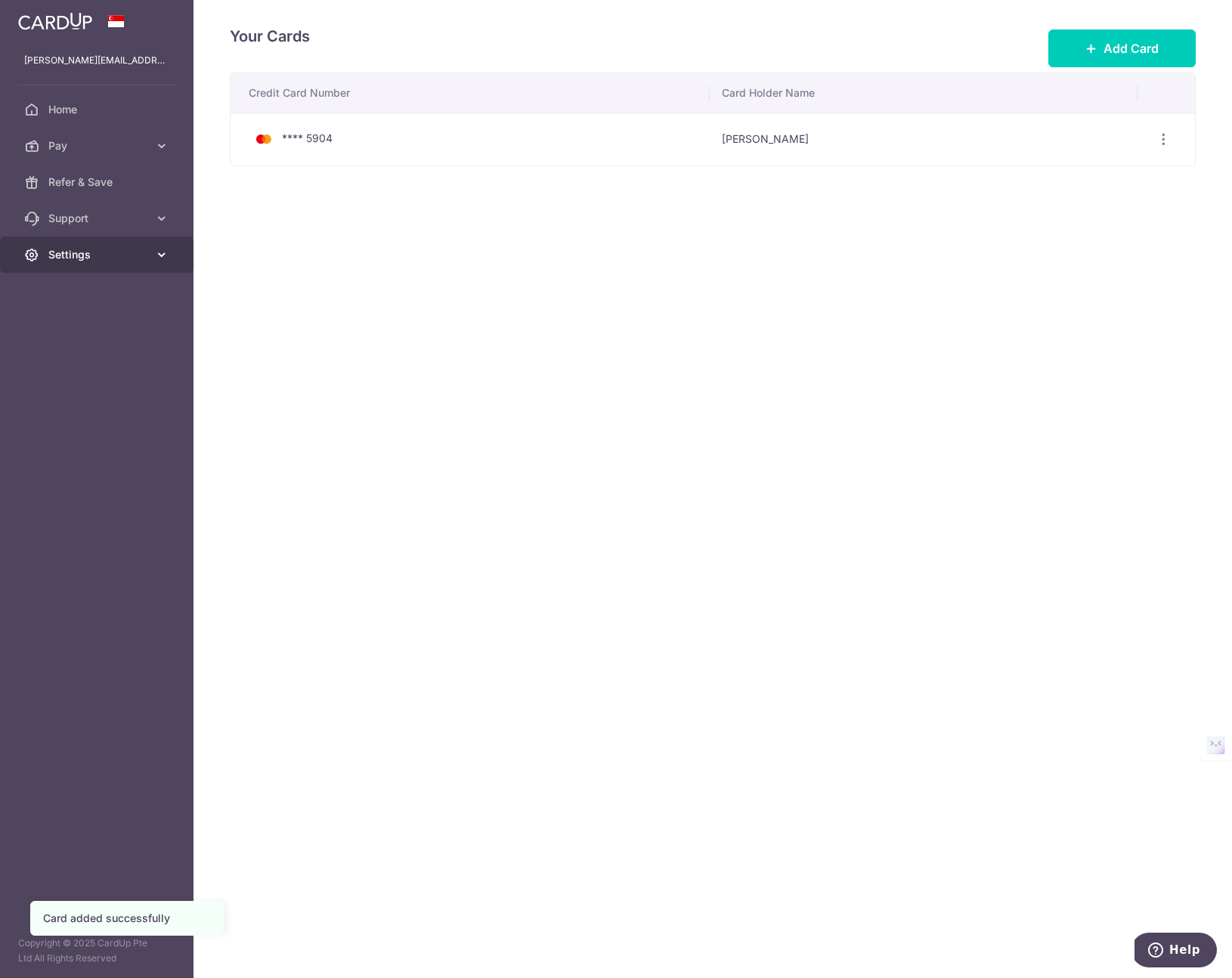
click at [69, 244] on link "Settings" at bounding box center [97, 255] width 194 height 36
click at [106, 218] on span "Support" at bounding box center [98, 218] width 100 height 15
click at [86, 177] on span "Refer & Save" at bounding box center [98, 182] width 100 height 15
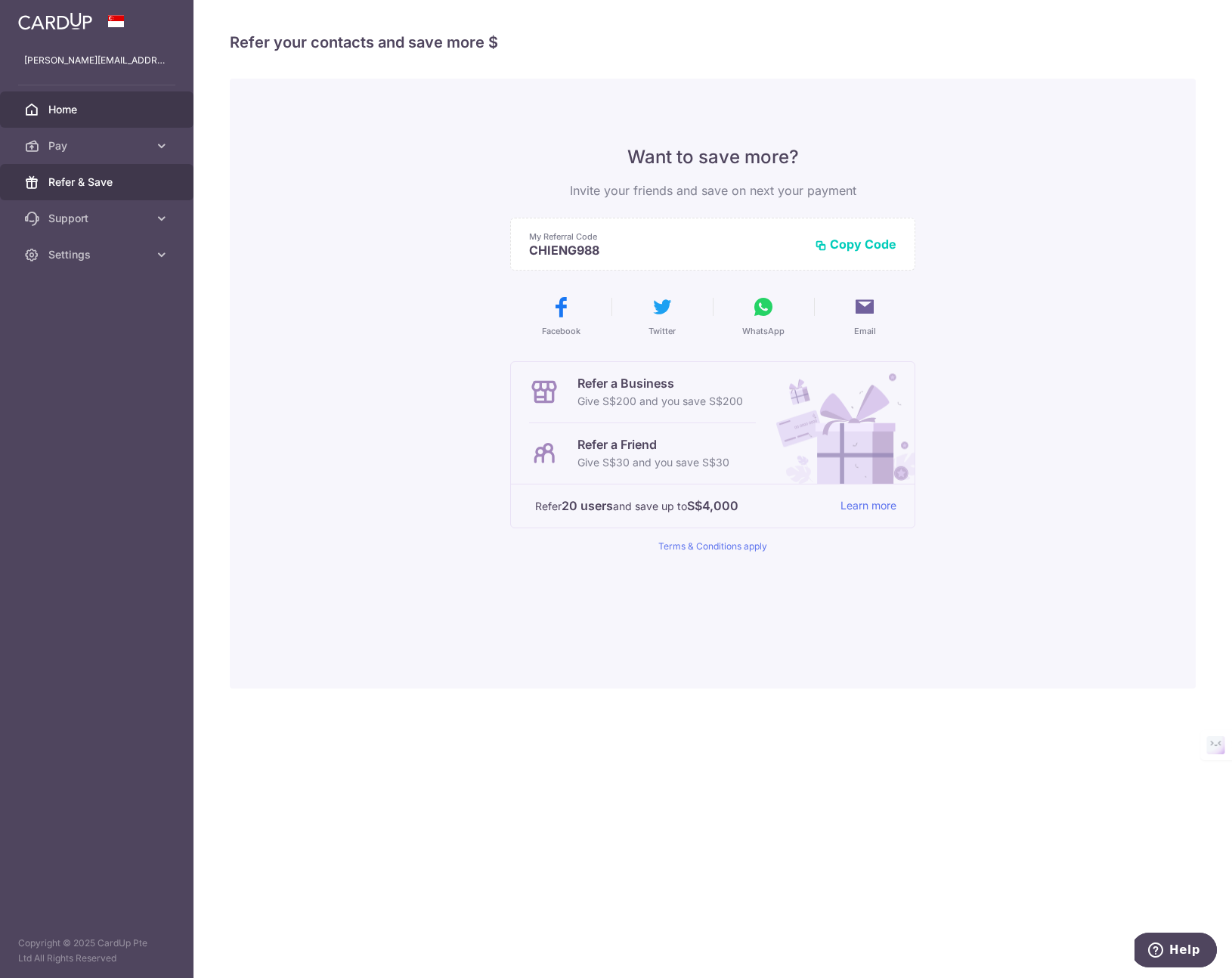
click at [59, 105] on span "Home" at bounding box center [98, 109] width 100 height 15
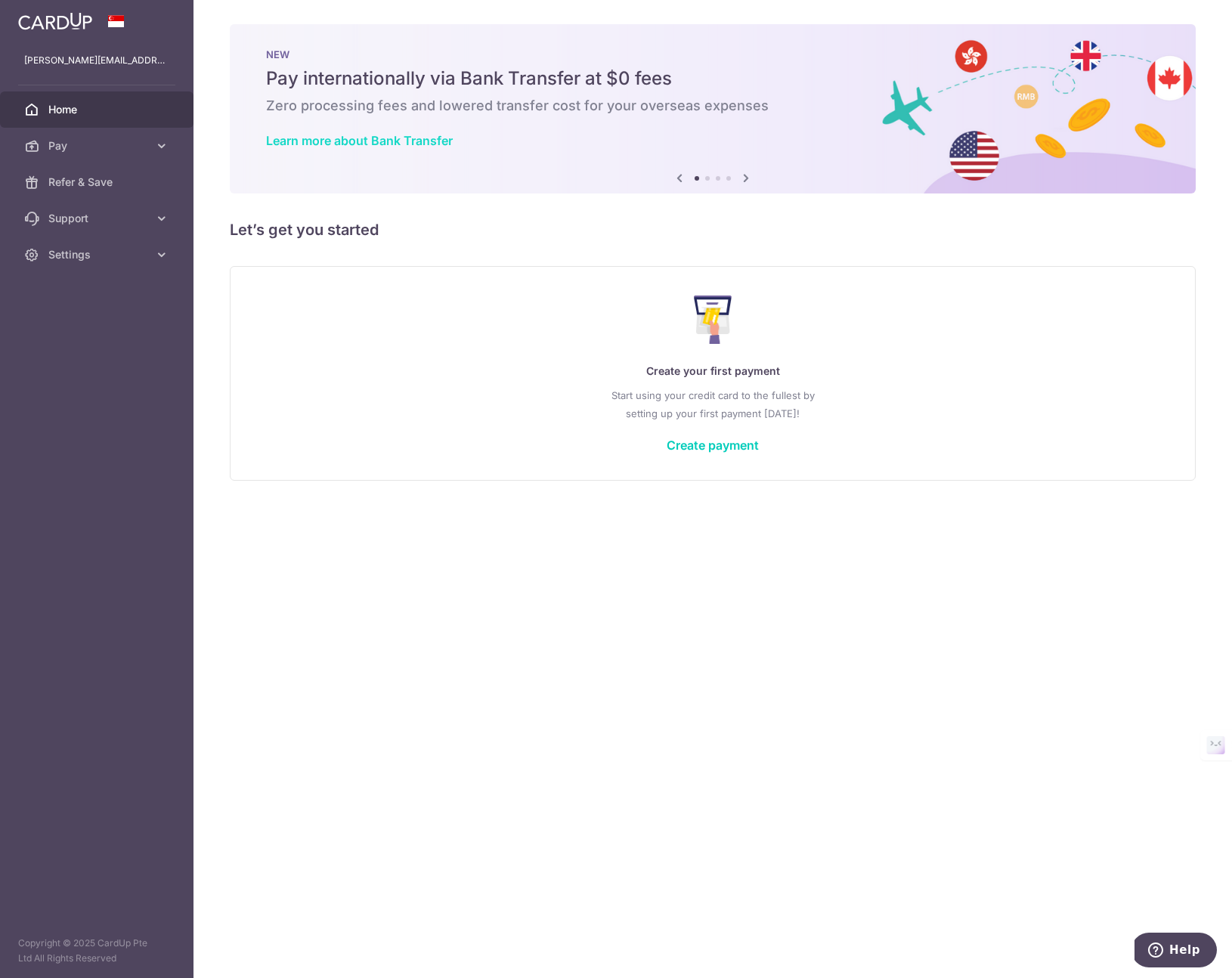
click at [391, 142] on link "Learn more about Bank Transfer" at bounding box center [359, 140] width 187 height 15
click at [742, 177] on icon at bounding box center [745, 178] width 18 height 19
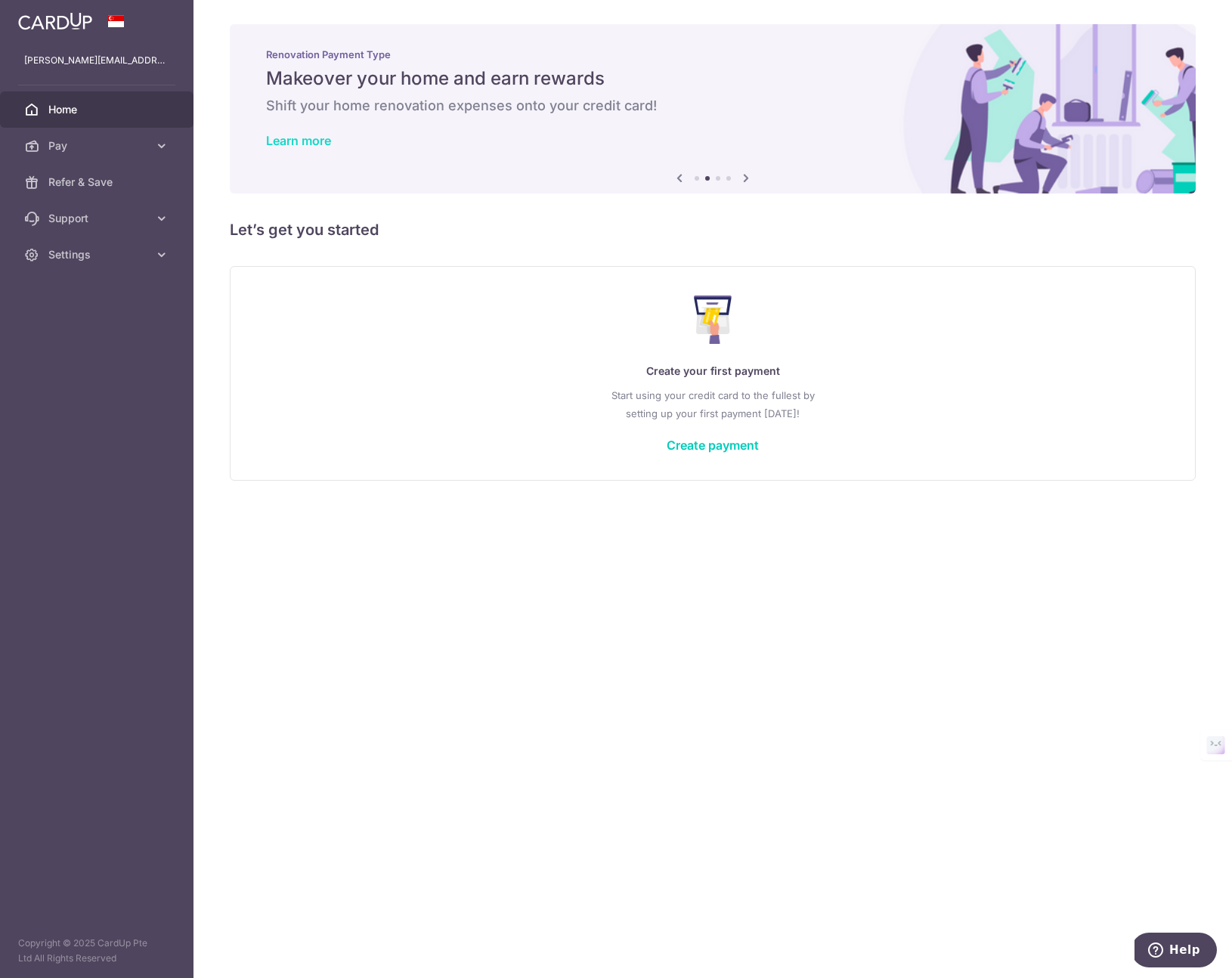
click at [287, 137] on link "Learn more" at bounding box center [298, 140] width 65 height 15
click at [746, 180] on icon at bounding box center [745, 178] width 18 height 19
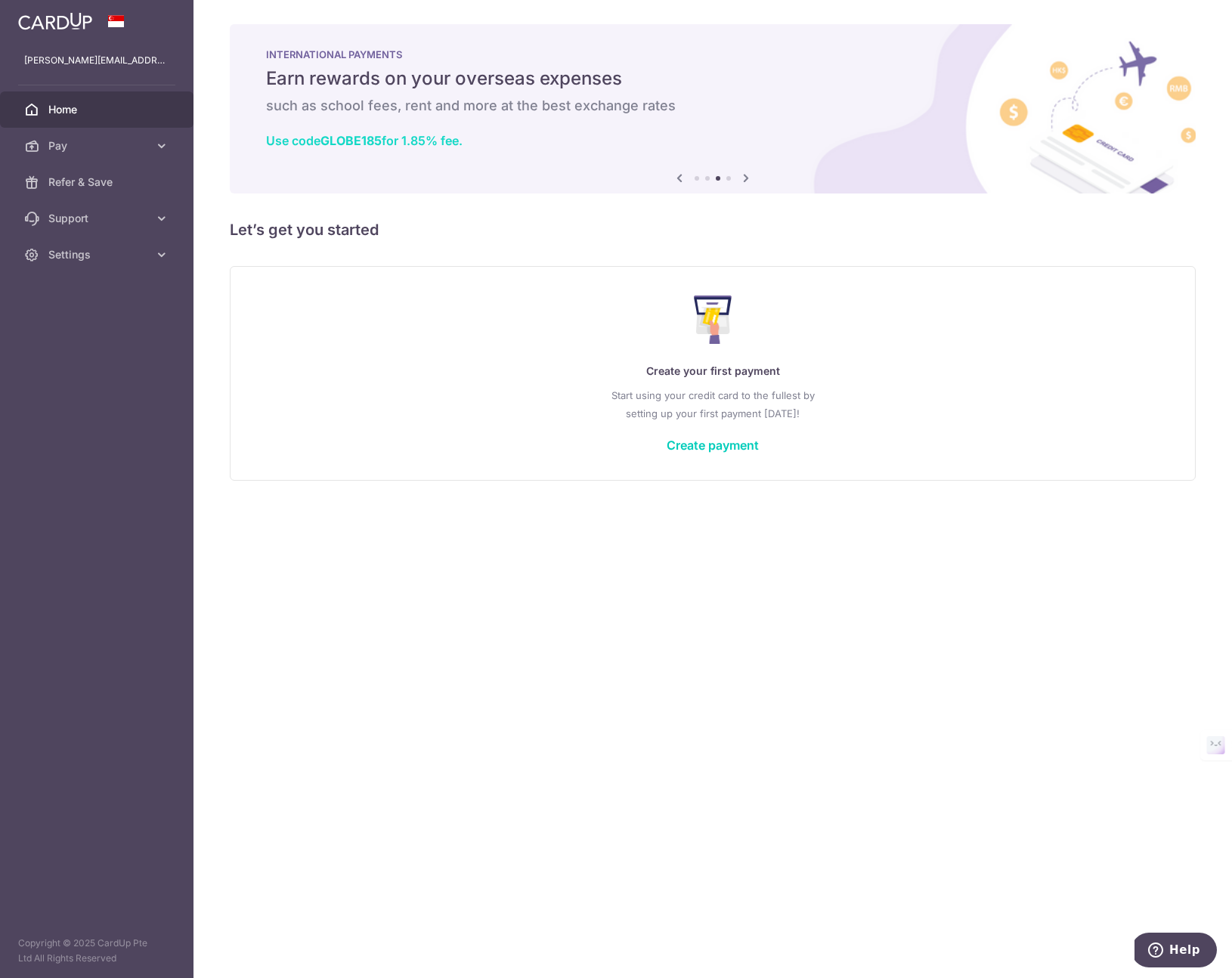
click at [411, 141] on link "Use code GLOBE185 for 1.85% fee." at bounding box center [364, 140] width 197 height 15
click at [748, 181] on icon at bounding box center [745, 178] width 18 height 19
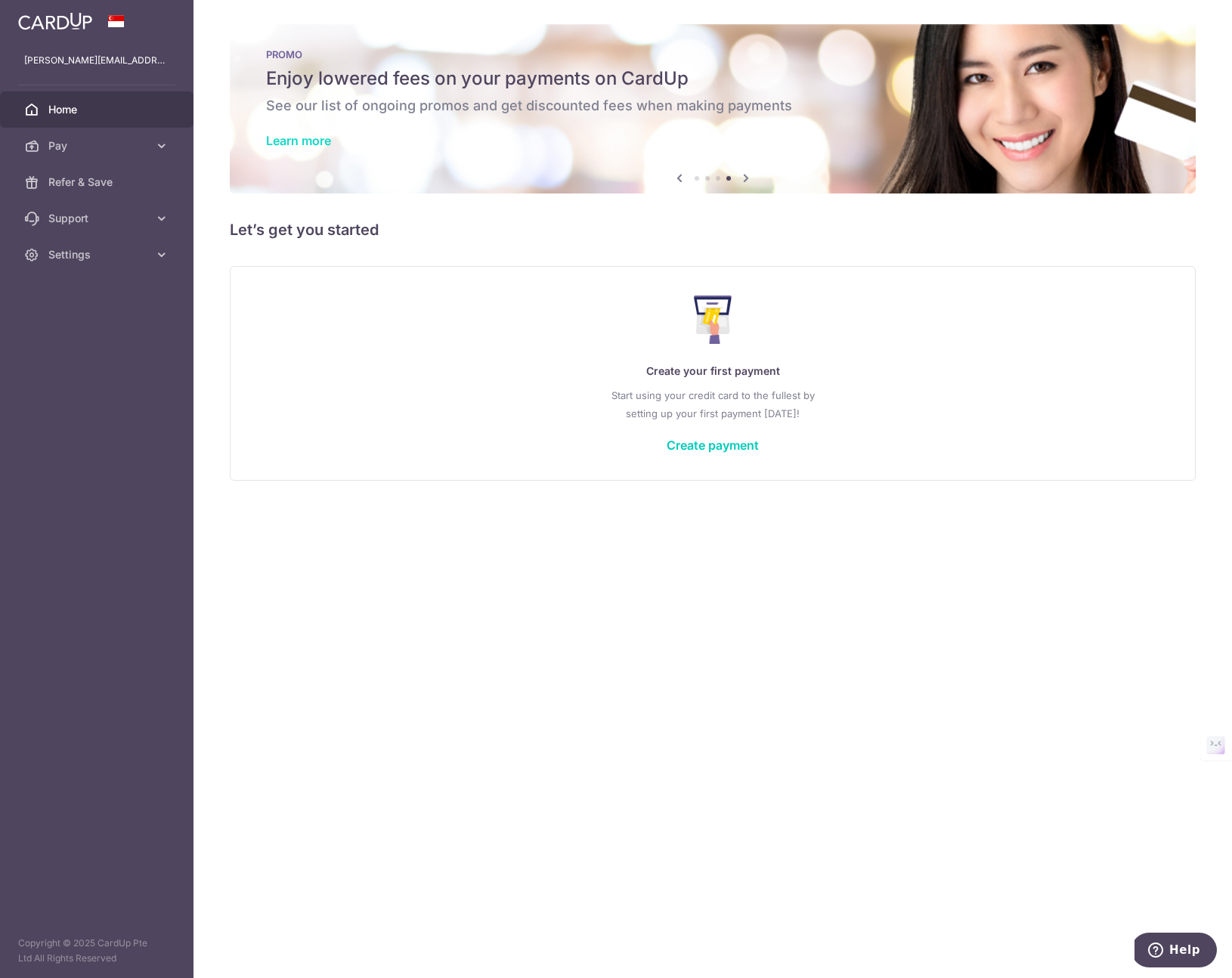
click at [313, 145] on link "Learn more" at bounding box center [298, 140] width 65 height 15
click at [752, 179] on icon at bounding box center [745, 178] width 18 height 19
